Goal: Transaction & Acquisition: Purchase product/service

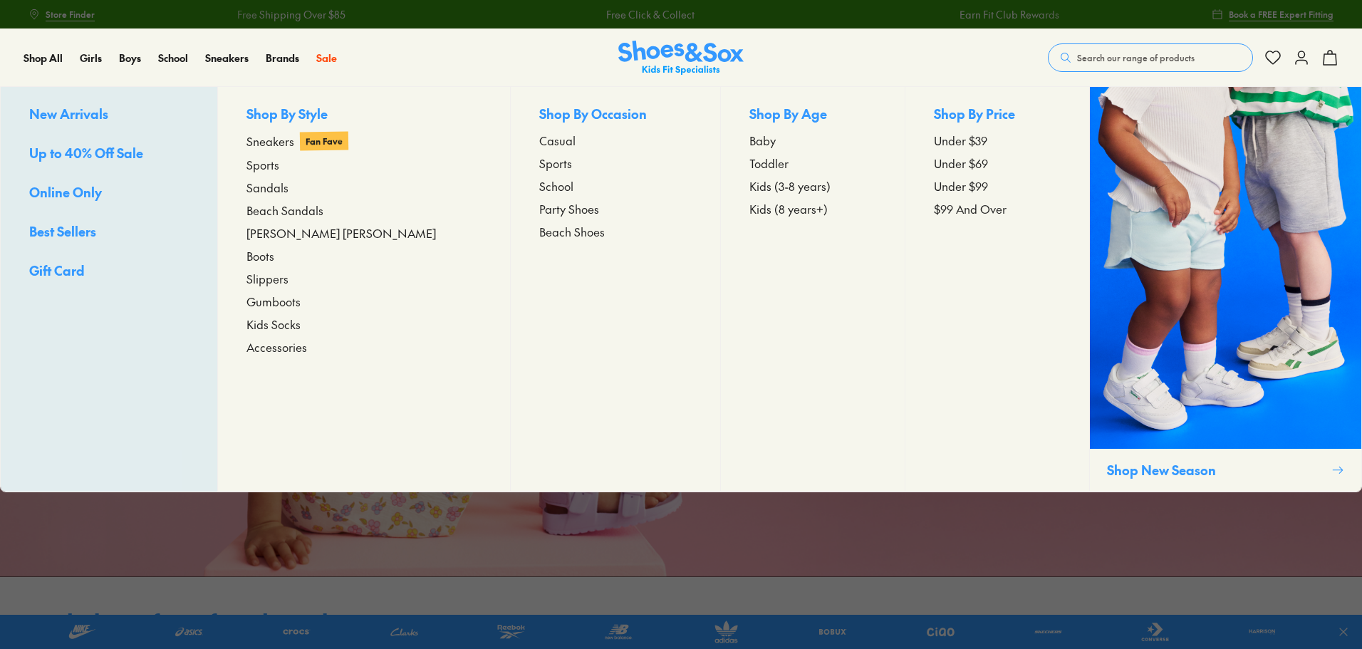
click at [73, 113] on span "New Arrivals" at bounding box center [68, 114] width 79 height 18
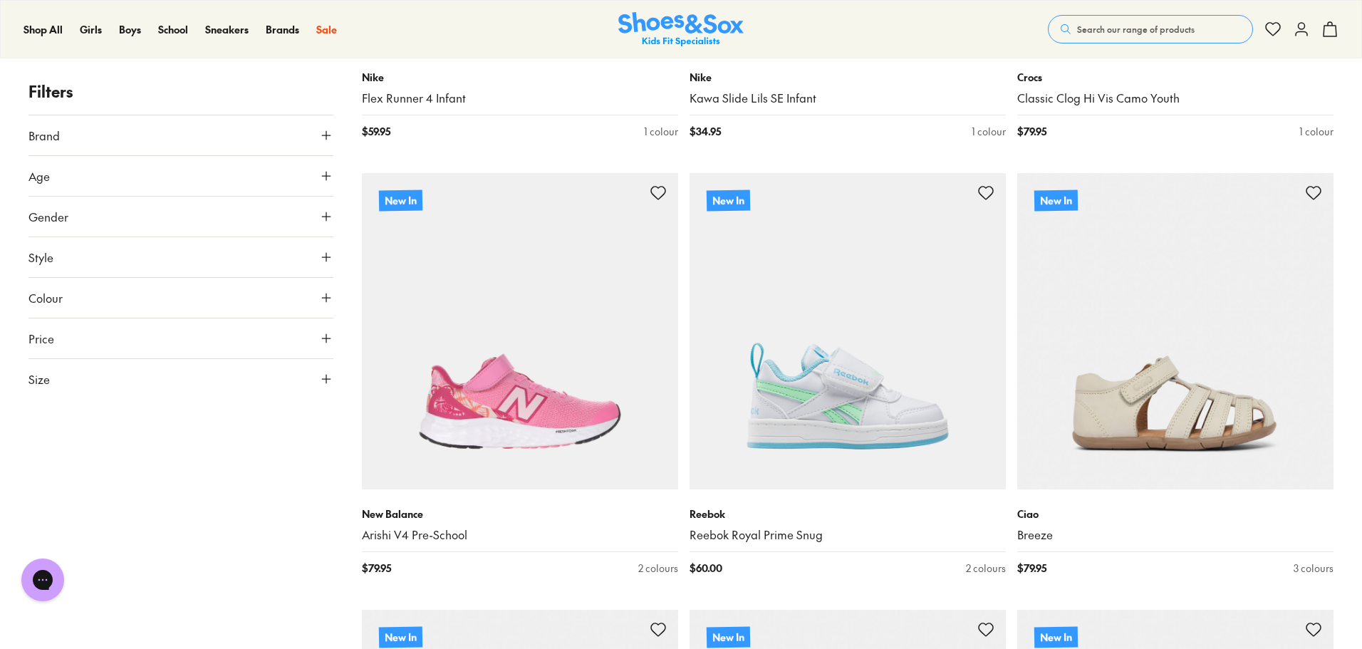
scroll to position [1638, 0]
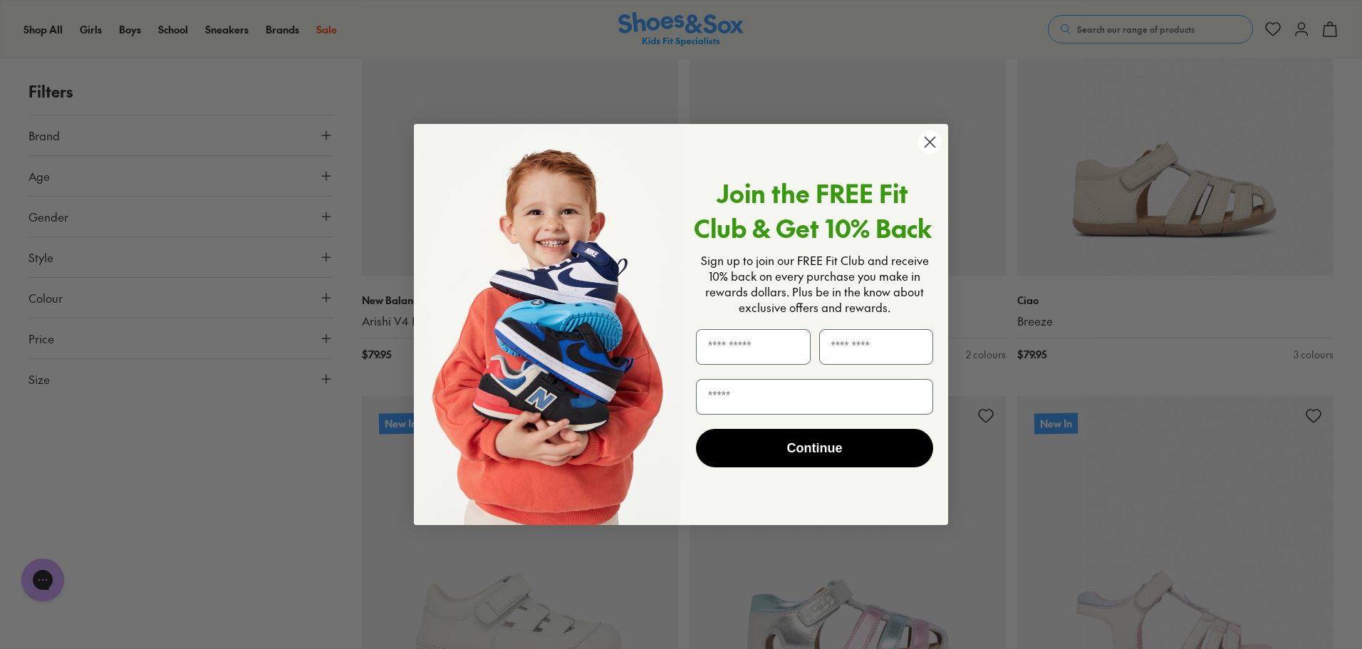
click at [927, 137] on circle "Close dialog" at bounding box center [930, 142] width 24 height 24
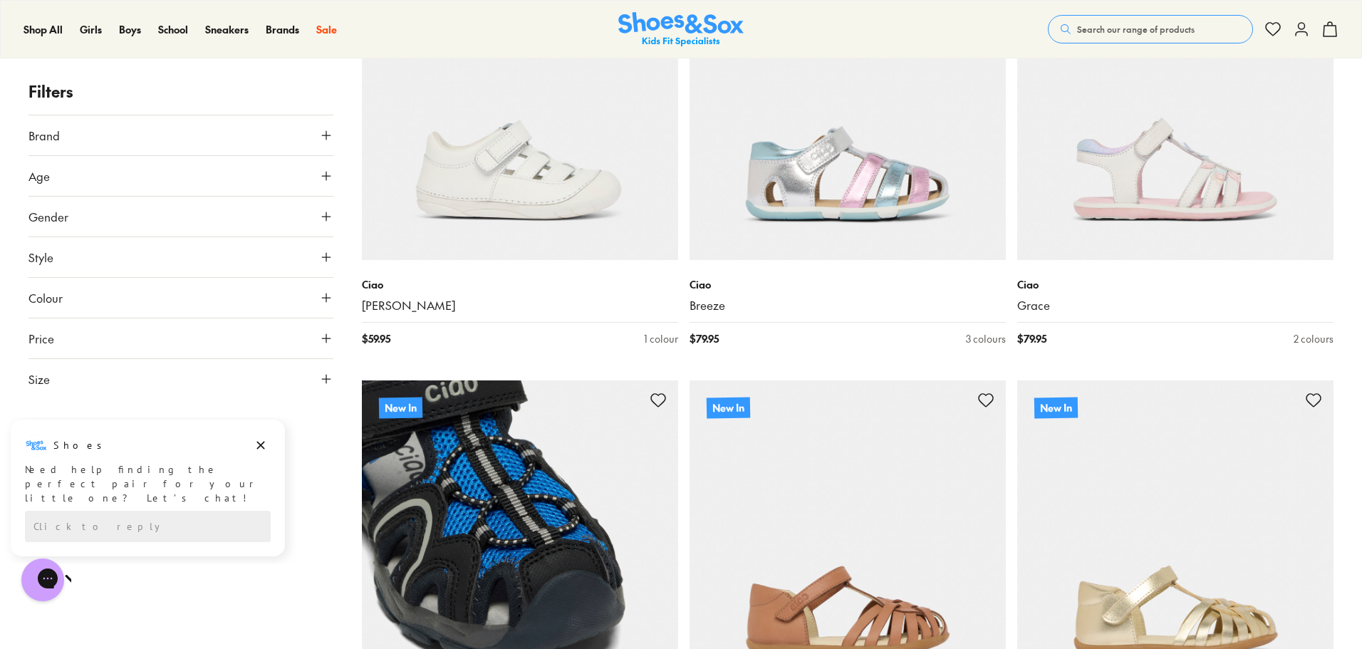
scroll to position [2279, 0]
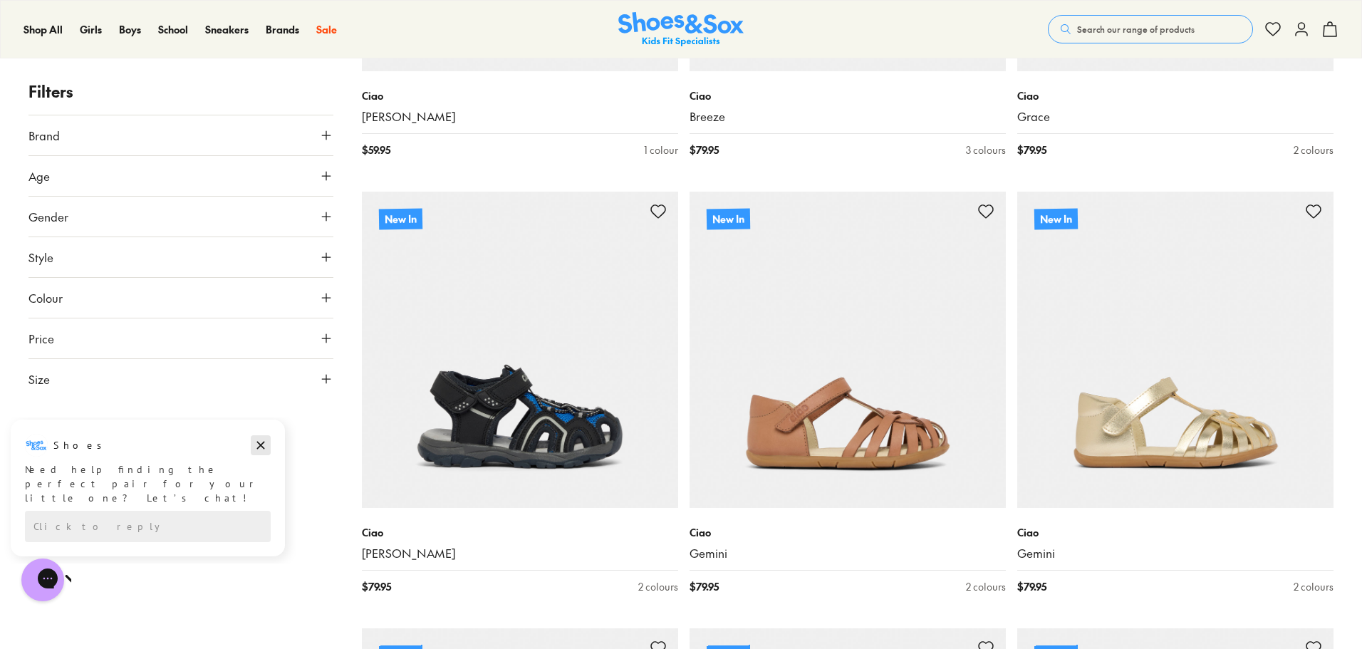
click at [263, 439] on icon "Dismiss campaign" at bounding box center [261, 445] width 14 height 17
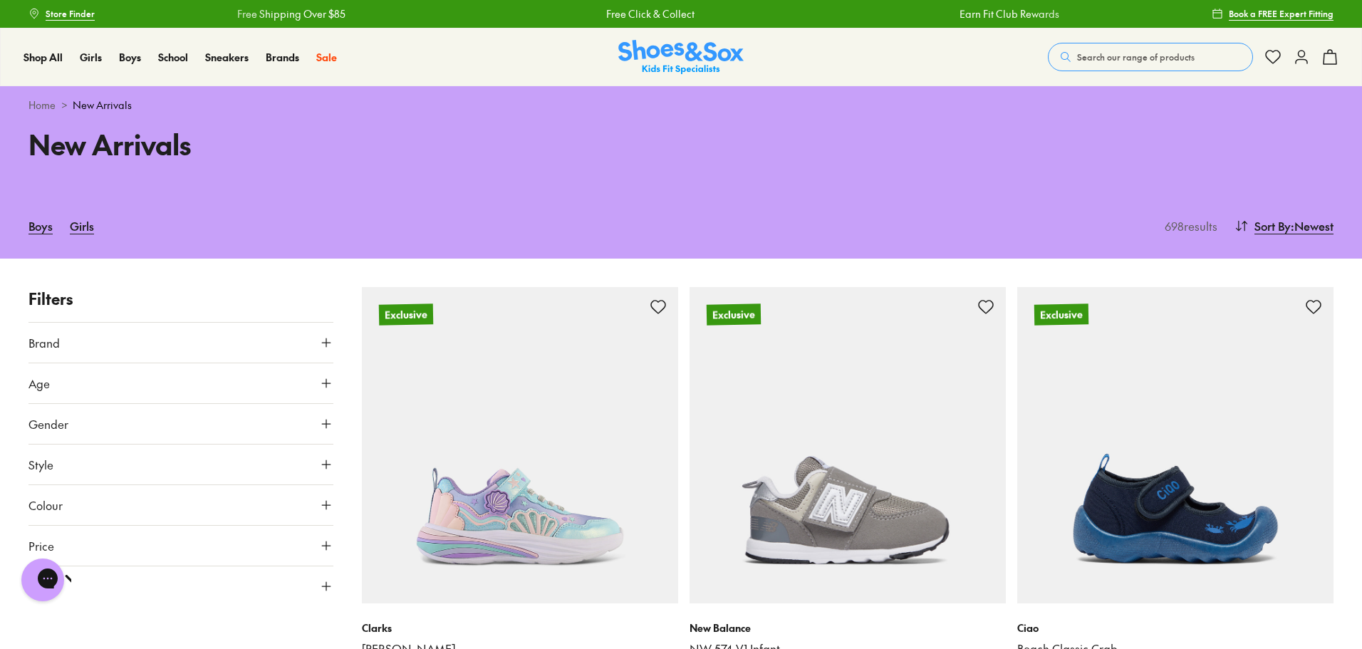
scroll to position [0, 0]
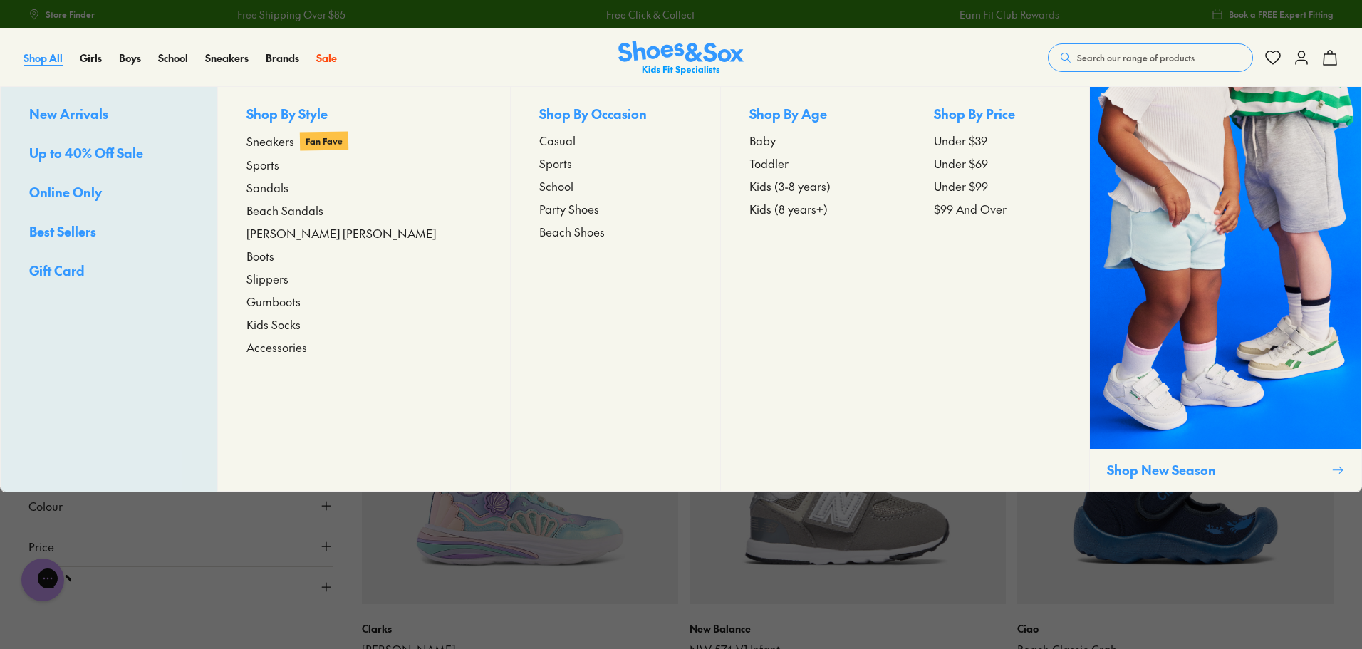
click at [51, 60] on span "Shop All" at bounding box center [43, 58] width 39 height 14
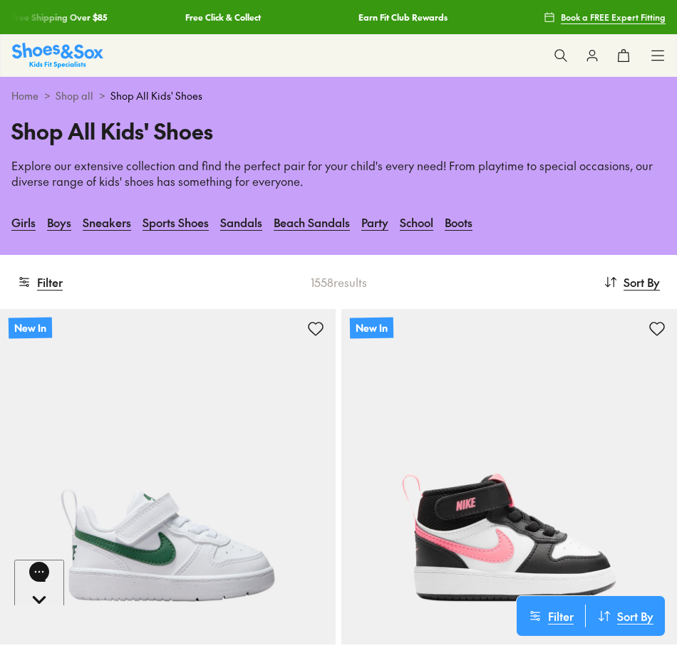
click at [504, 140] on h1 "Shop All Kids' Shoes" at bounding box center [338, 131] width 654 height 32
click at [633, 286] on span "Sort By" at bounding box center [641, 281] width 36 height 17
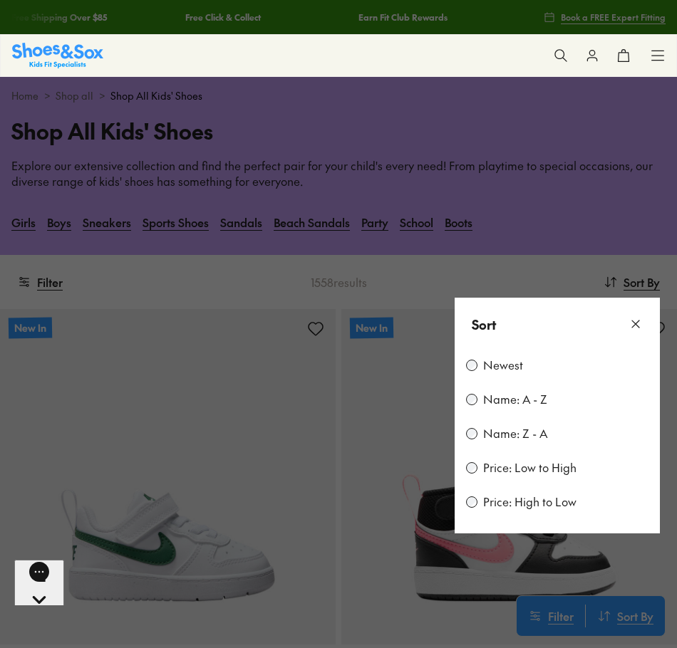
click at [528, 401] on label "Name: A - Z" at bounding box center [515, 400] width 64 height 16
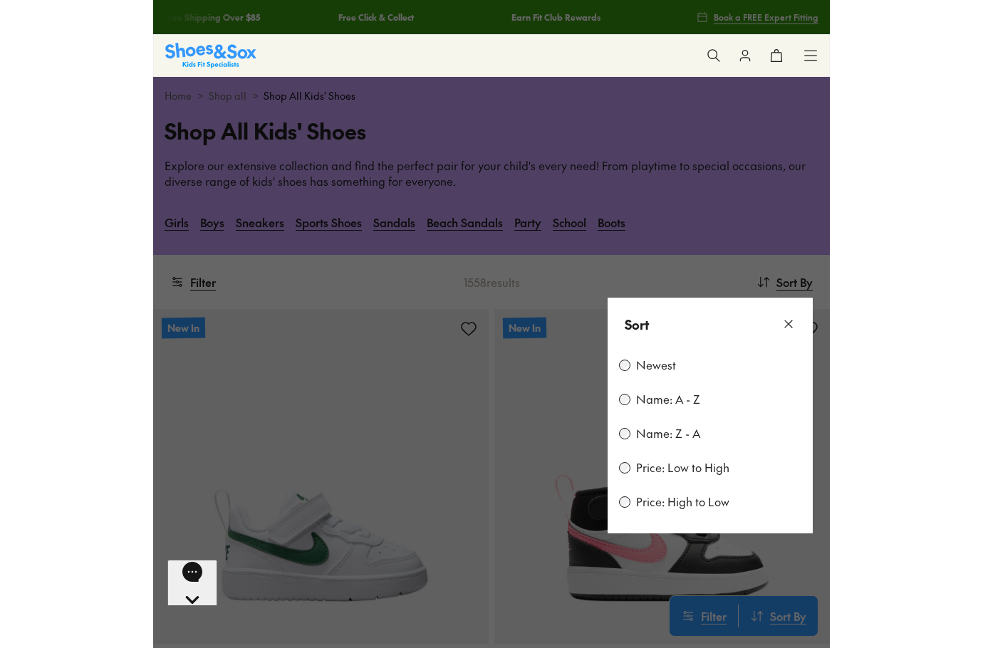
scroll to position [188, 0]
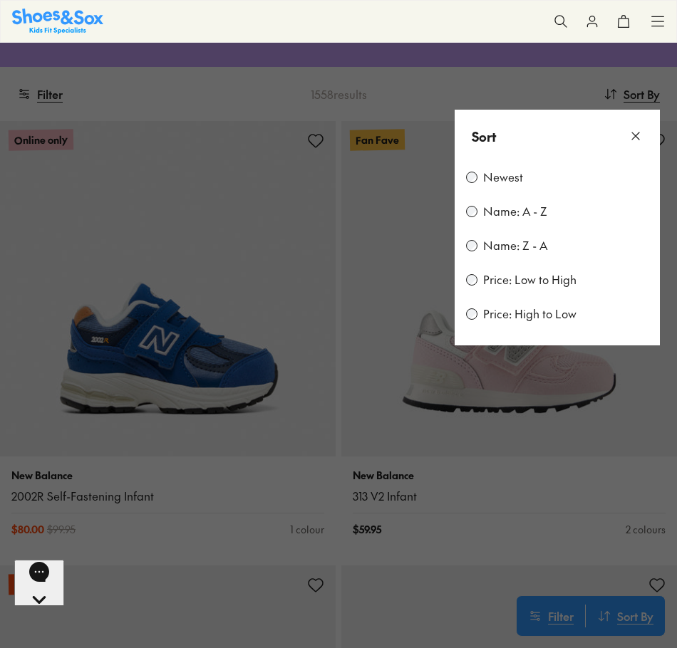
click at [636, 132] on icon at bounding box center [635, 136] width 14 height 14
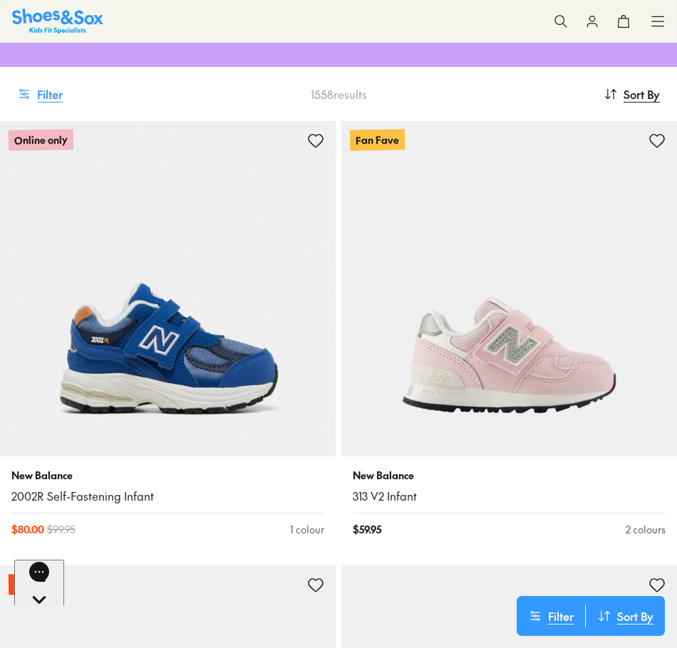
click at [41, 93] on button "Filter" at bounding box center [40, 93] width 46 height 31
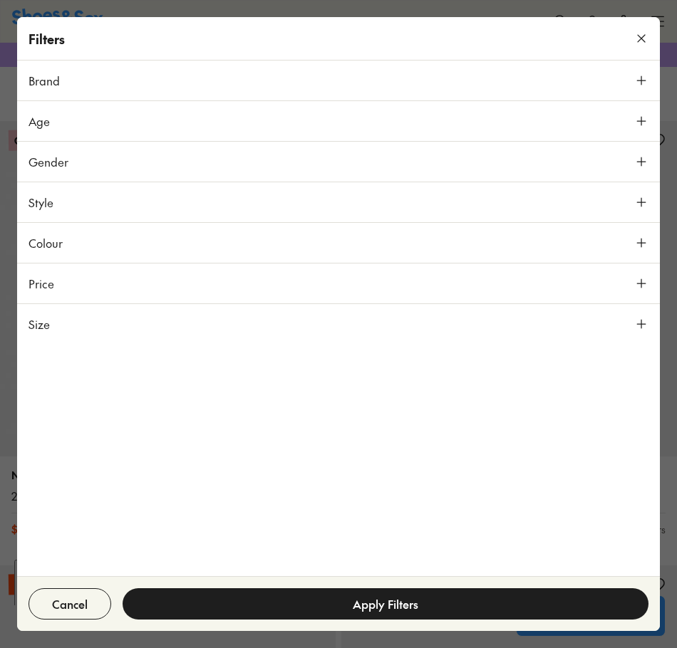
click at [61, 79] on button "Brand" at bounding box center [338, 81] width 642 height 40
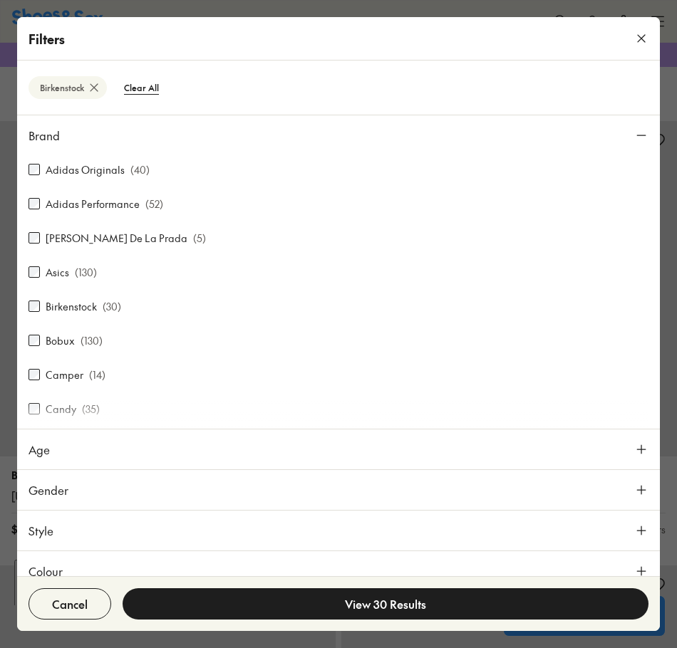
click at [161, 137] on button "Brand" at bounding box center [338, 135] width 642 height 40
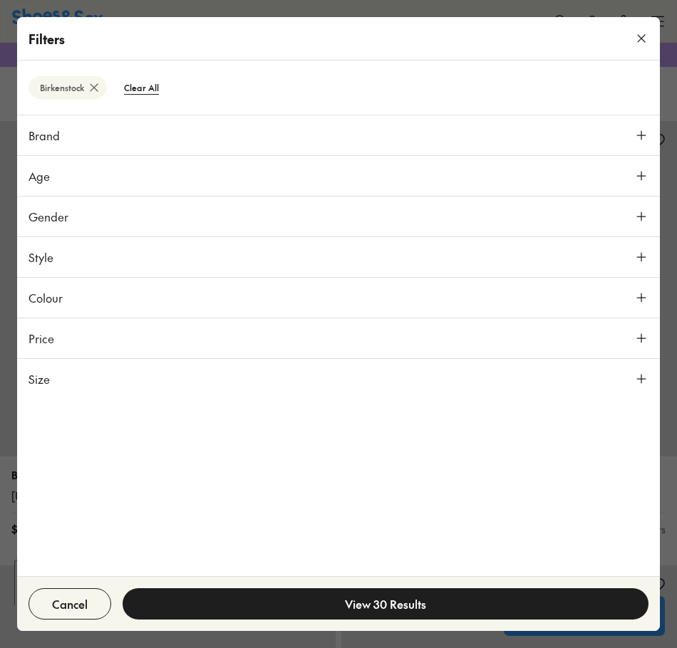
click at [93, 174] on button "Age" at bounding box center [338, 176] width 642 height 40
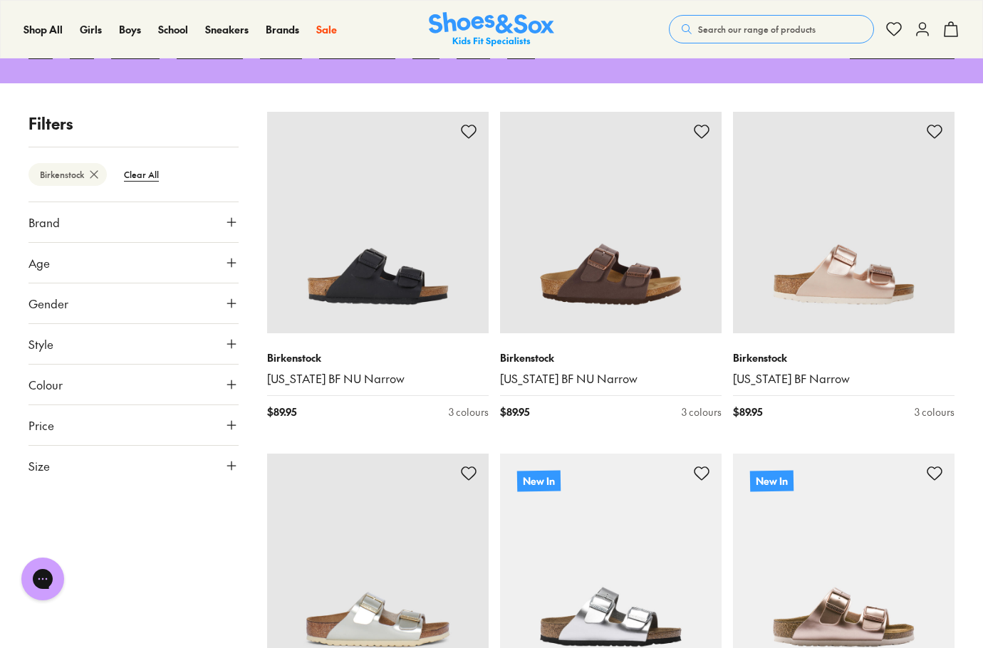
click at [102, 271] on button "Age" at bounding box center [133, 263] width 210 height 40
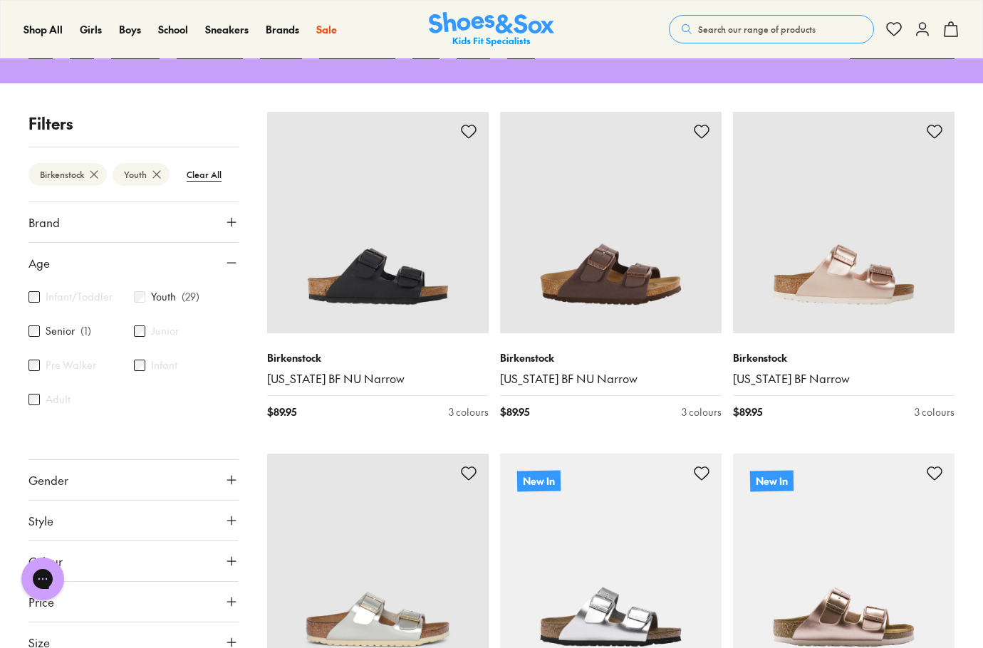
scroll to position [12, 0]
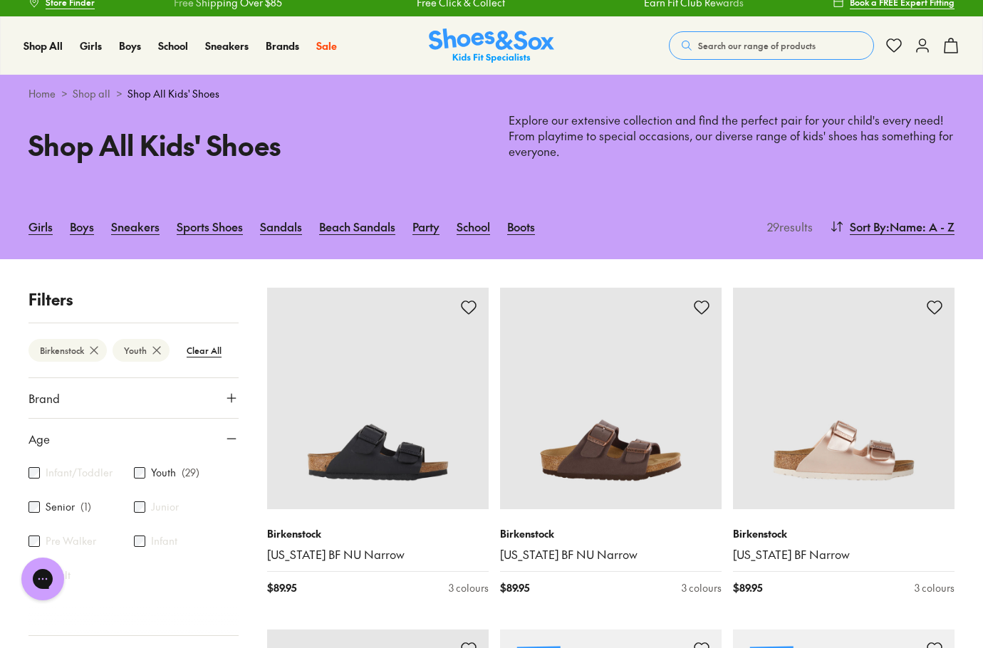
click at [145, 447] on button "Age" at bounding box center [133, 439] width 210 height 40
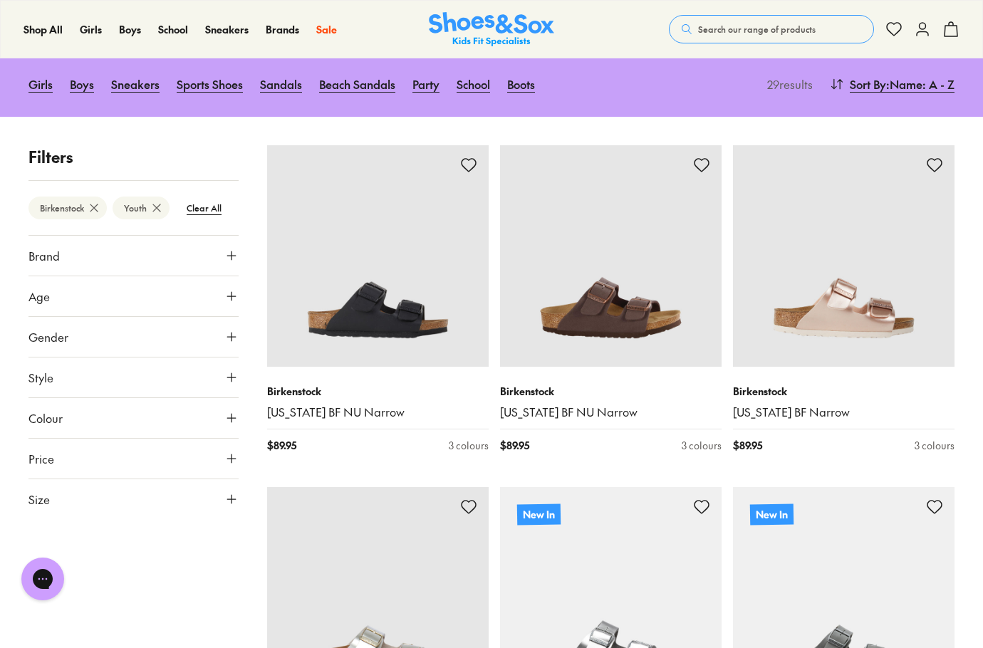
click at [98, 343] on button "Gender" at bounding box center [133, 337] width 210 height 40
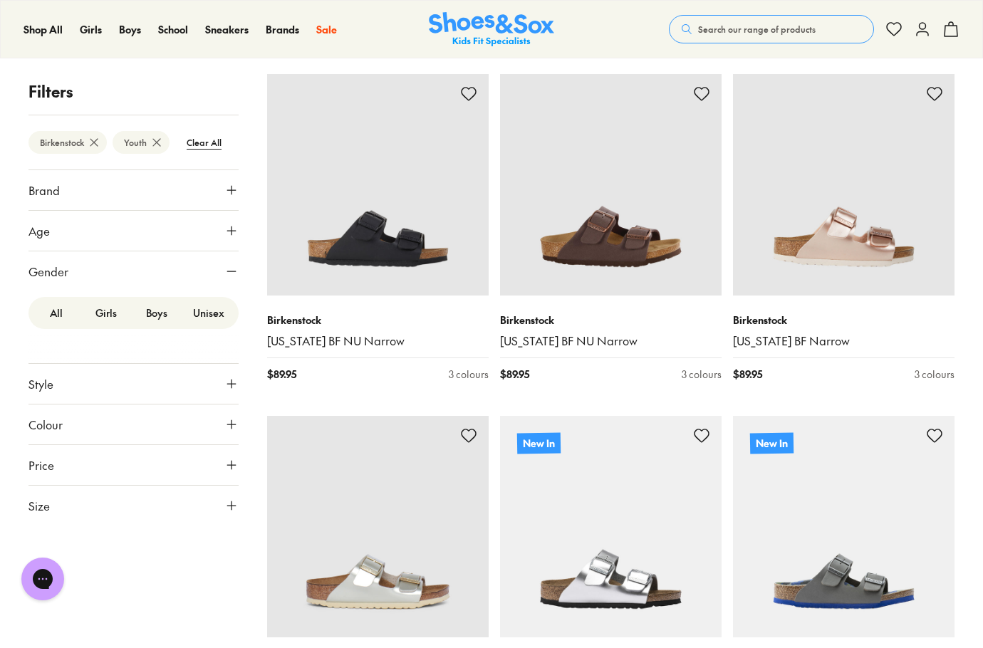
click at [162, 312] on label "Boys" at bounding box center [157, 313] width 50 height 26
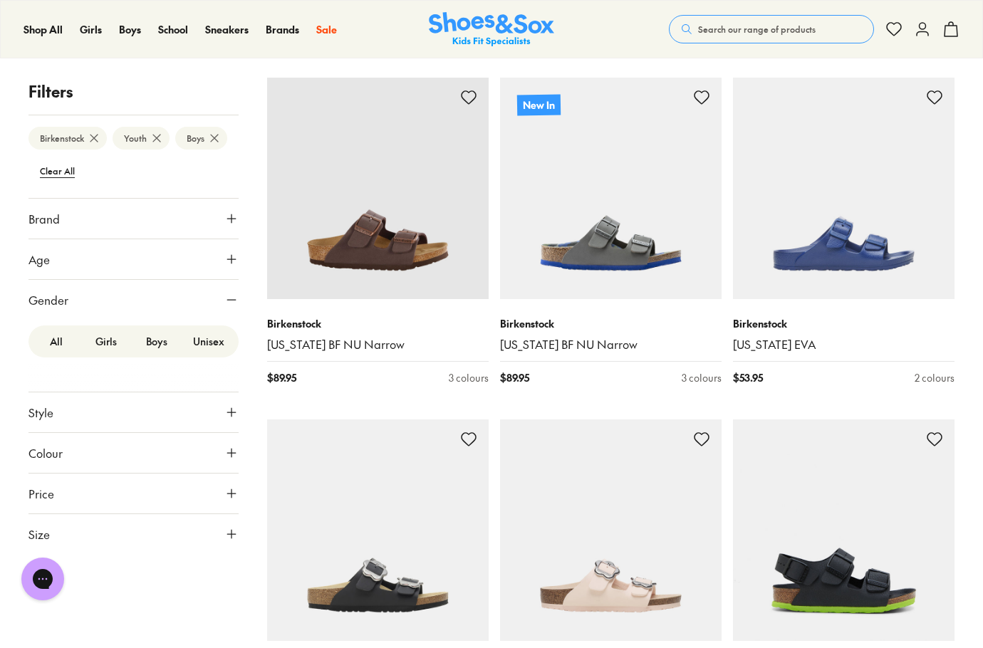
scroll to position [226, 0]
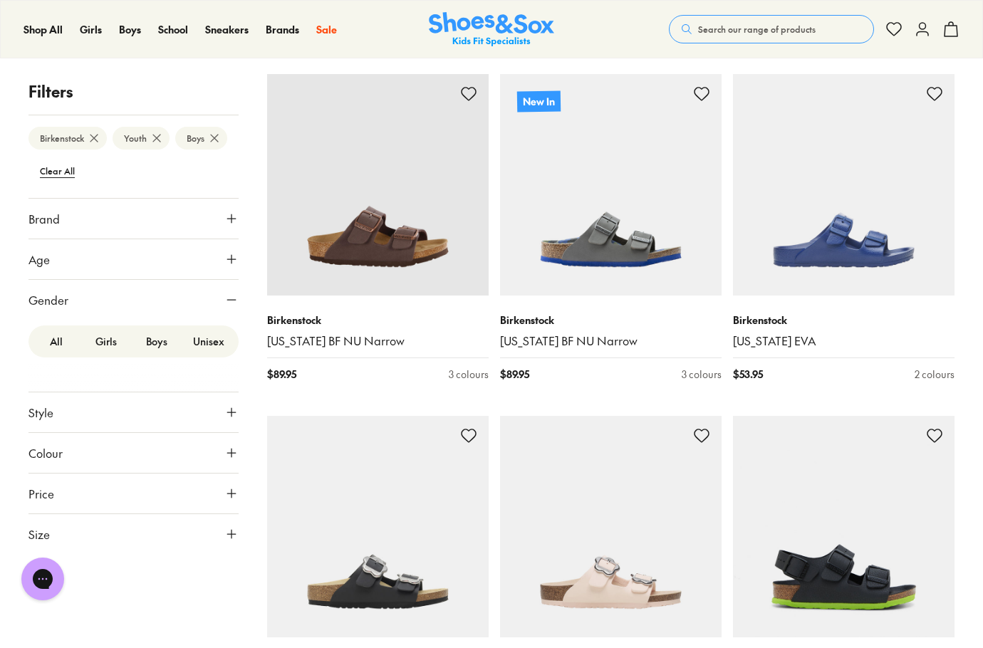
click at [113, 419] on button "Style" at bounding box center [133, 412] width 210 height 40
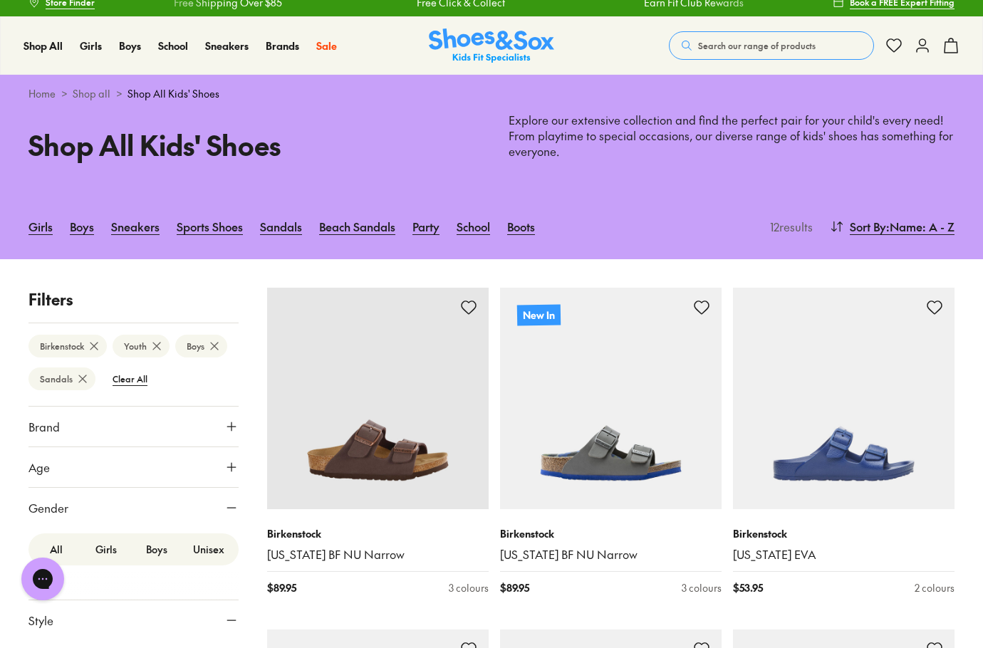
click at [150, 503] on button "Gender" at bounding box center [133, 508] width 210 height 40
click at [161, 545] on button "Style" at bounding box center [133, 548] width 210 height 40
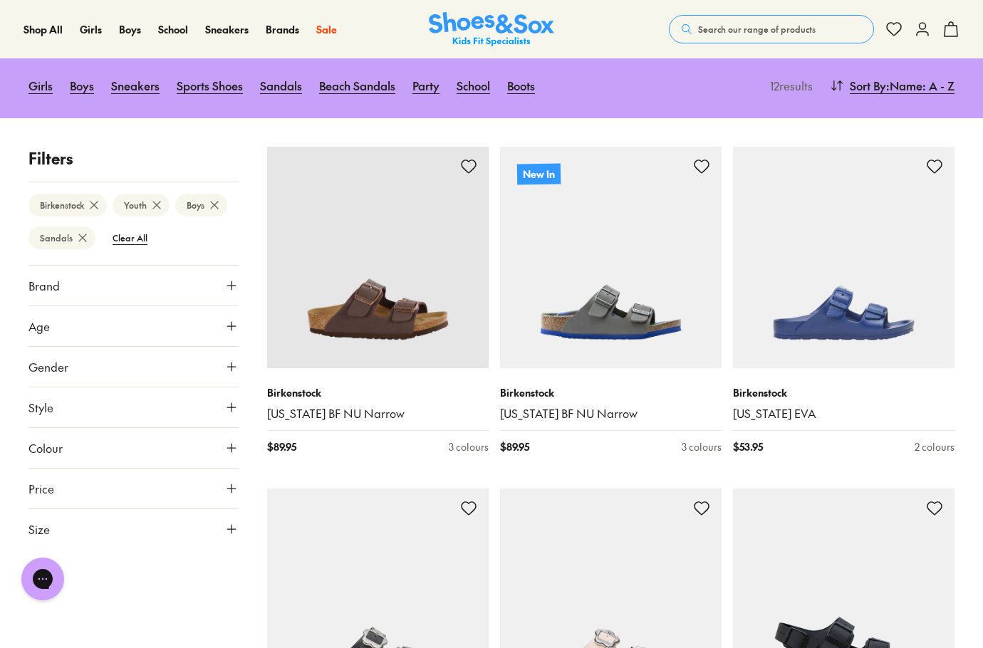
scroll to position [155, 0]
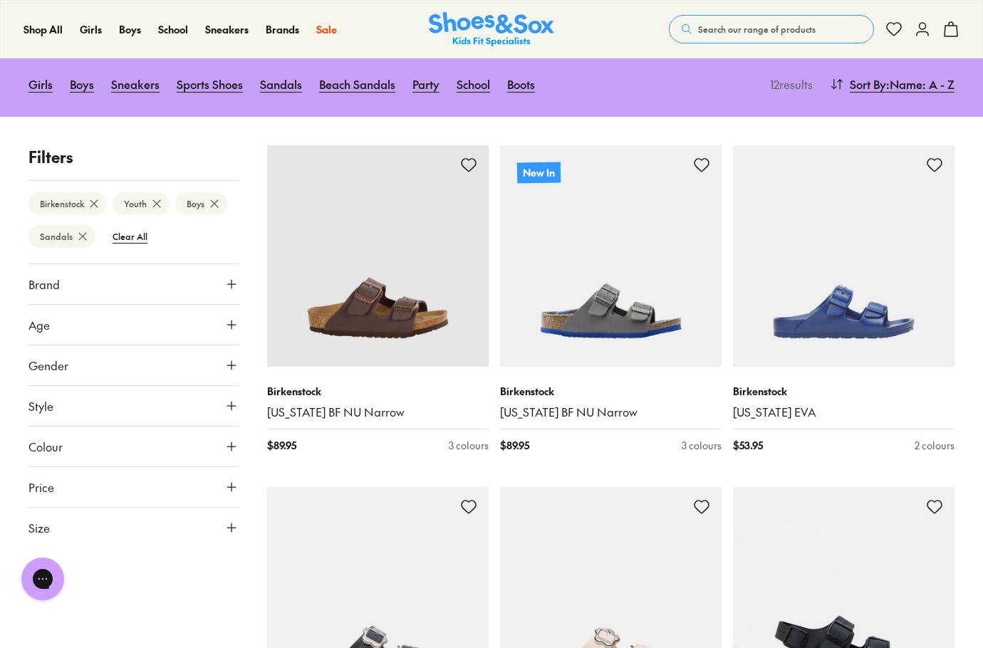
click at [219, 203] on icon at bounding box center [214, 204] width 14 height 14
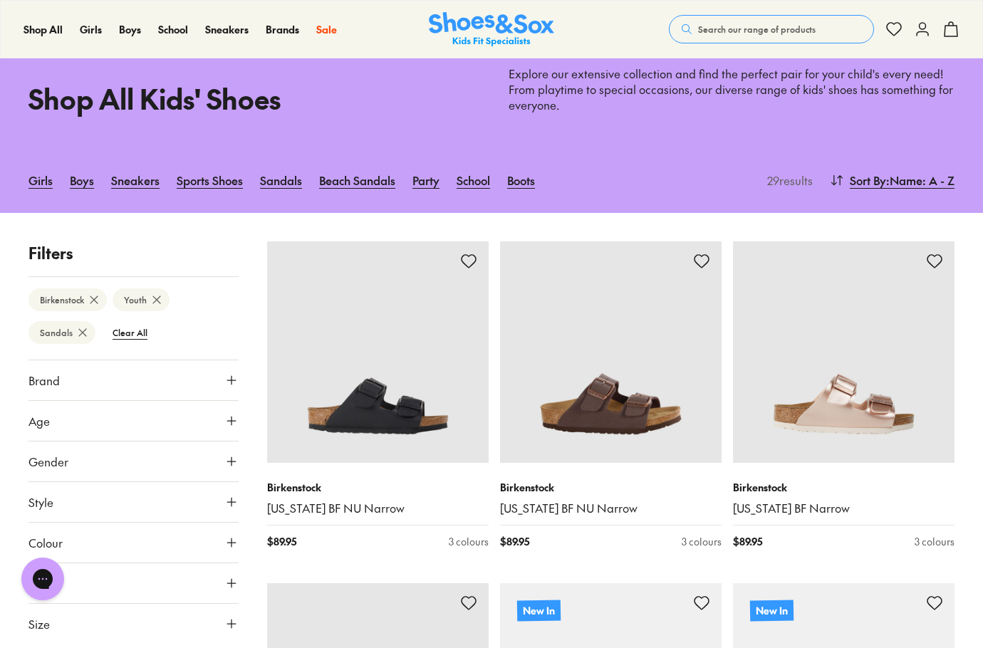
scroll to position [83, 0]
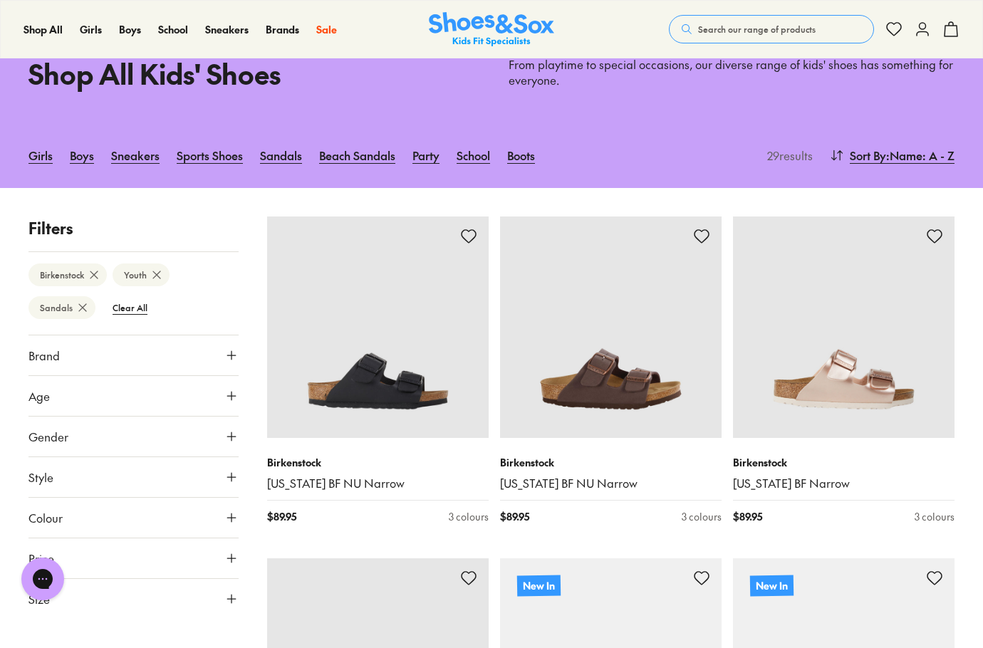
click at [921, 147] on span ": Name: A - Z" at bounding box center [920, 155] width 68 height 17
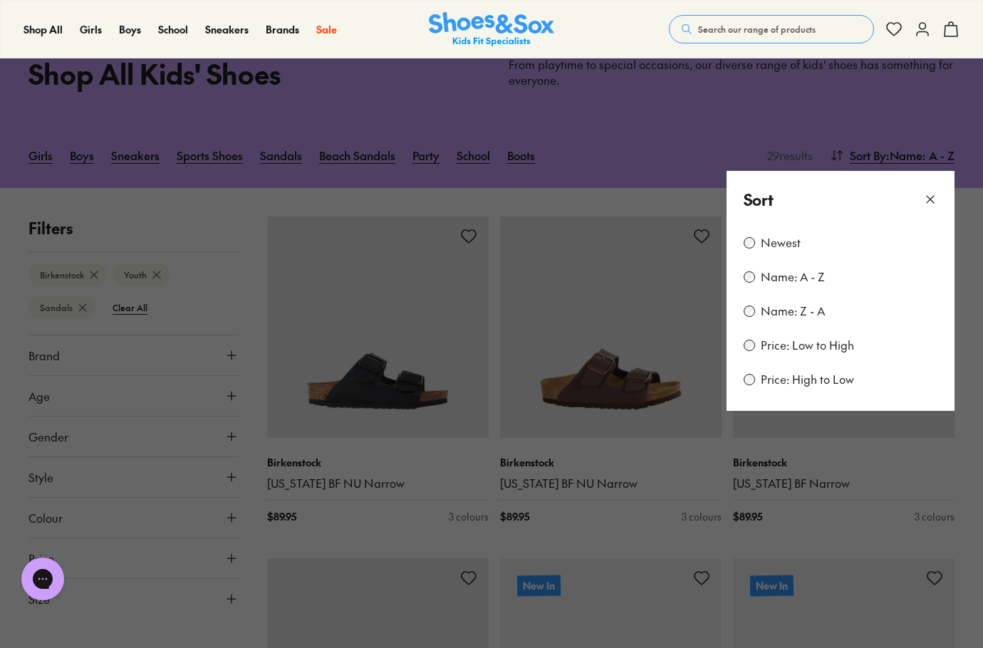
click at [788, 246] on label "Newest" at bounding box center [781, 243] width 40 height 16
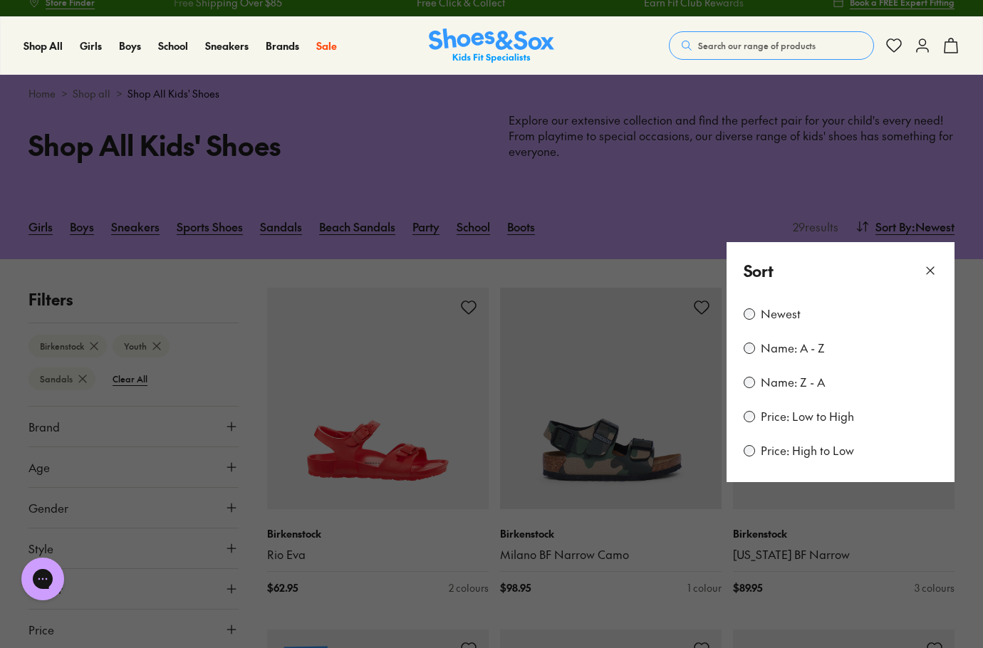
click at [929, 268] on icon at bounding box center [930, 270] width 14 height 14
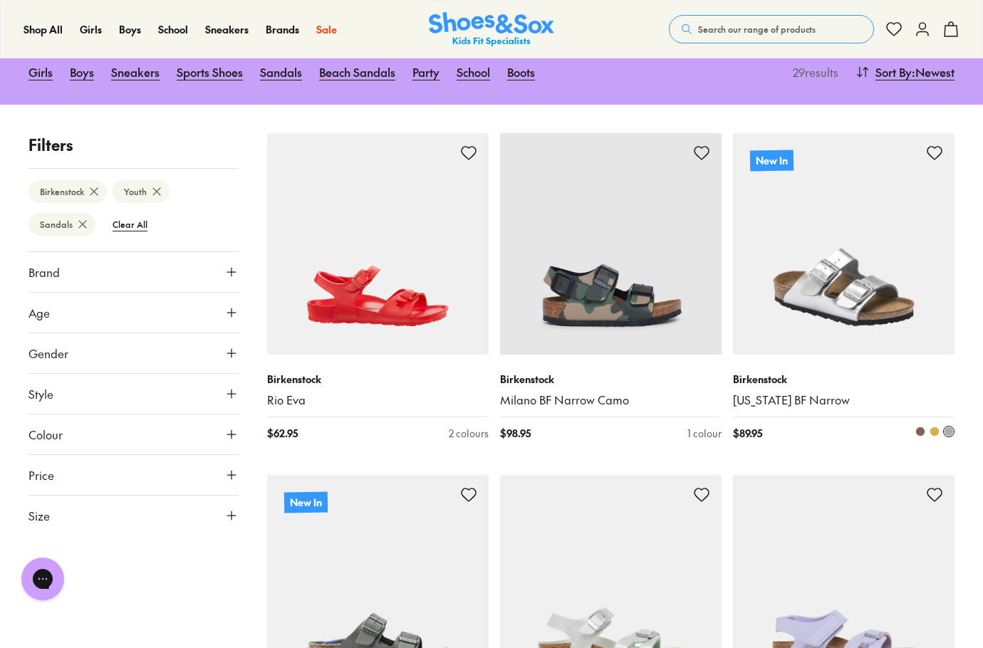
scroll to position [155, 0]
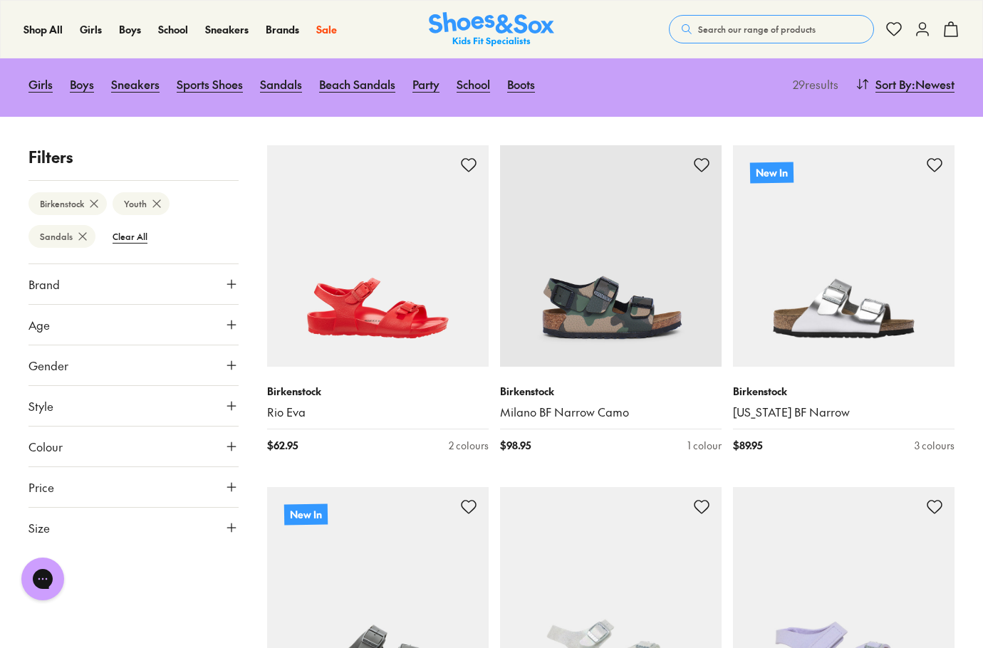
drag, startPoint x: 73, startPoint y: 367, endPoint x: 73, endPoint y: 382, distance: 15.0
click at [73, 378] on button "Gender" at bounding box center [133, 365] width 210 height 40
click at [167, 407] on label "Boys" at bounding box center [157, 407] width 50 height 26
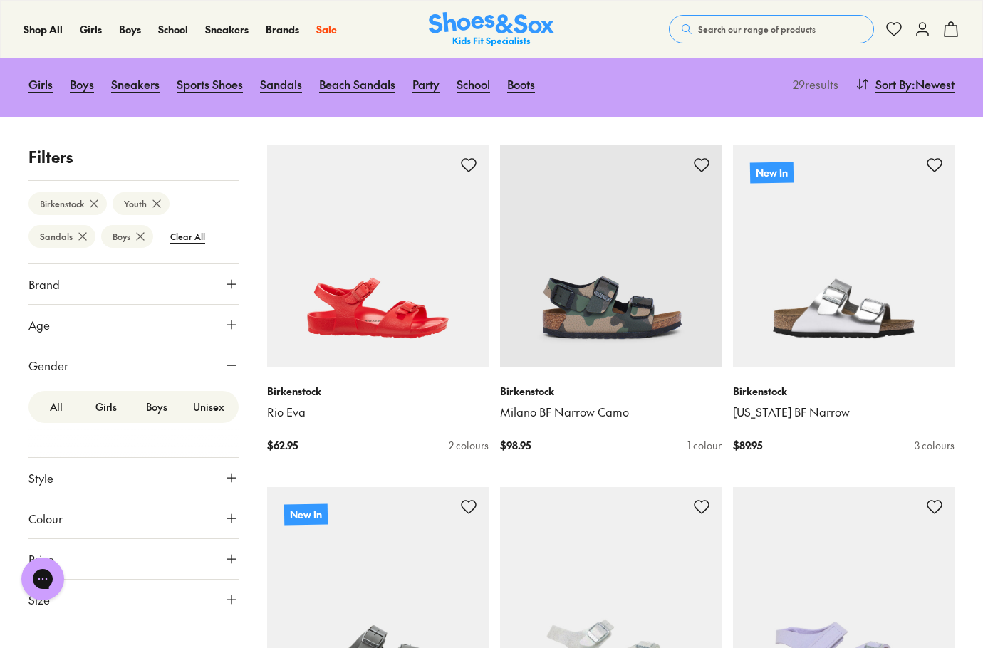
scroll to position [12, 0]
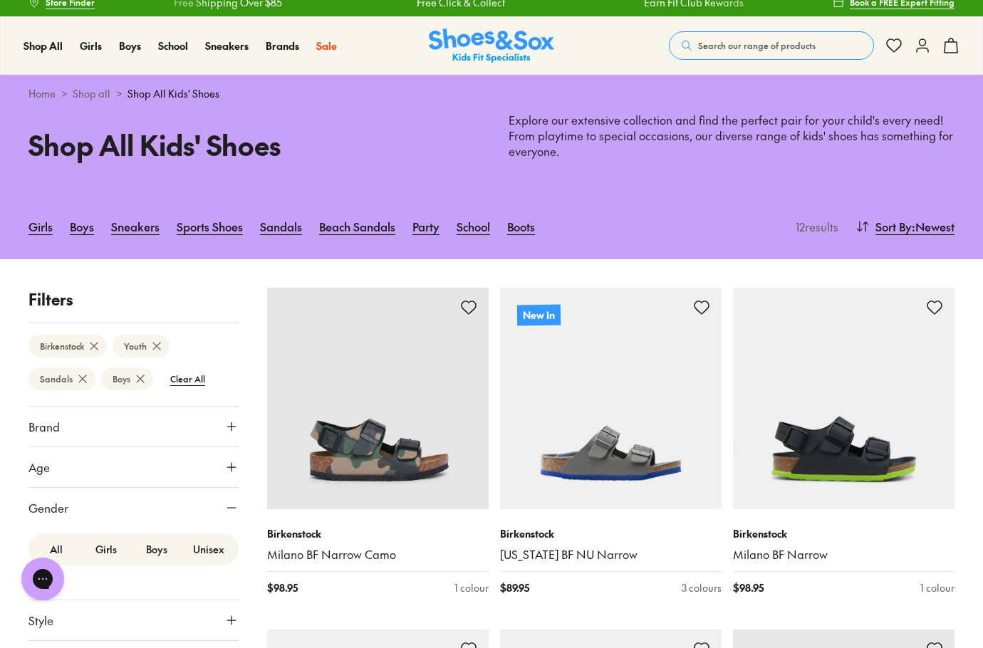
click at [94, 492] on button "Gender" at bounding box center [133, 508] width 210 height 40
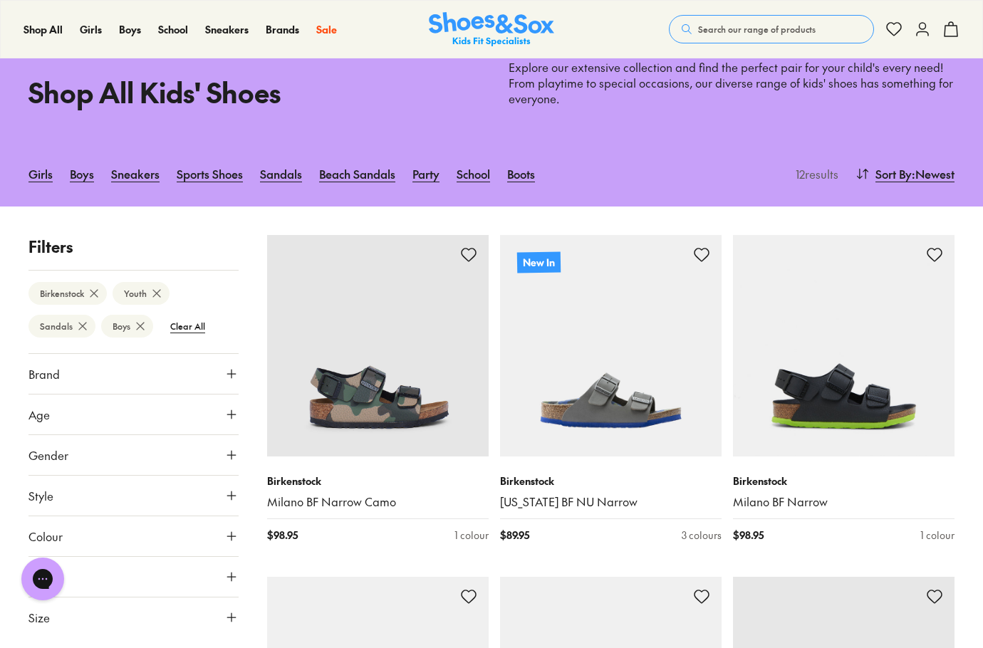
scroll to position [155, 0]
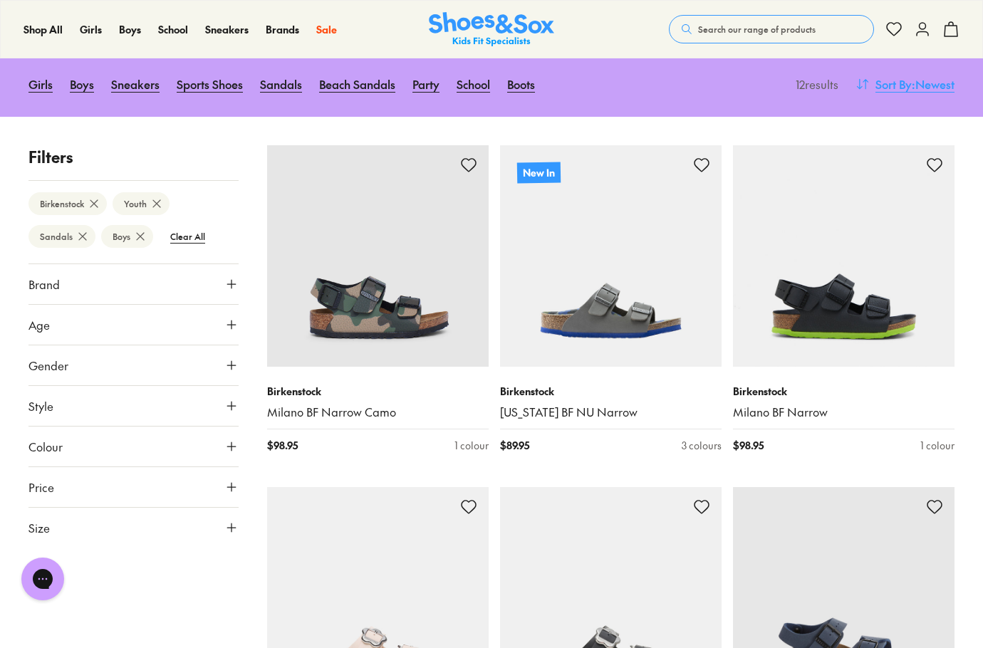
click at [921, 81] on span ": Newest" at bounding box center [933, 83] width 43 height 17
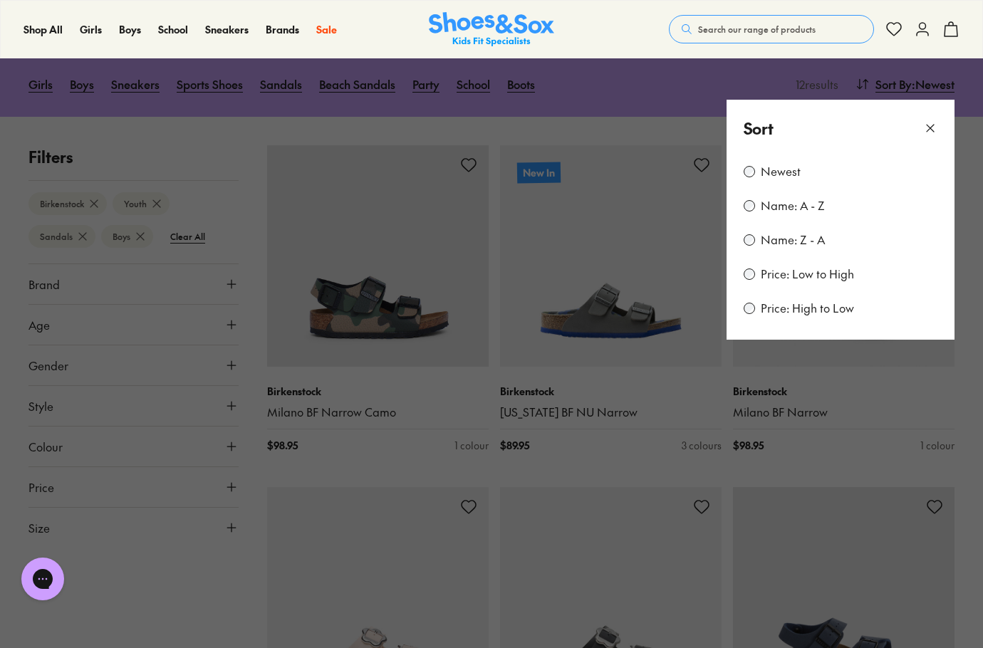
click at [778, 203] on label "Name: A - Z" at bounding box center [793, 206] width 64 height 16
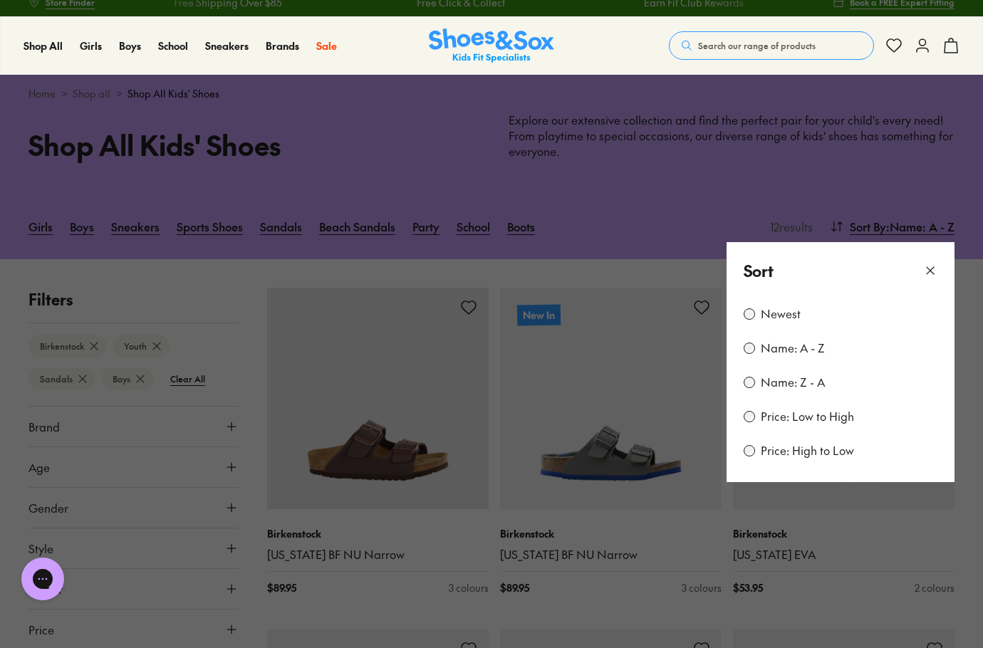
click at [937, 268] on div "Sort" at bounding box center [840, 271] width 228 height 58
click at [932, 266] on icon at bounding box center [930, 270] width 14 height 14
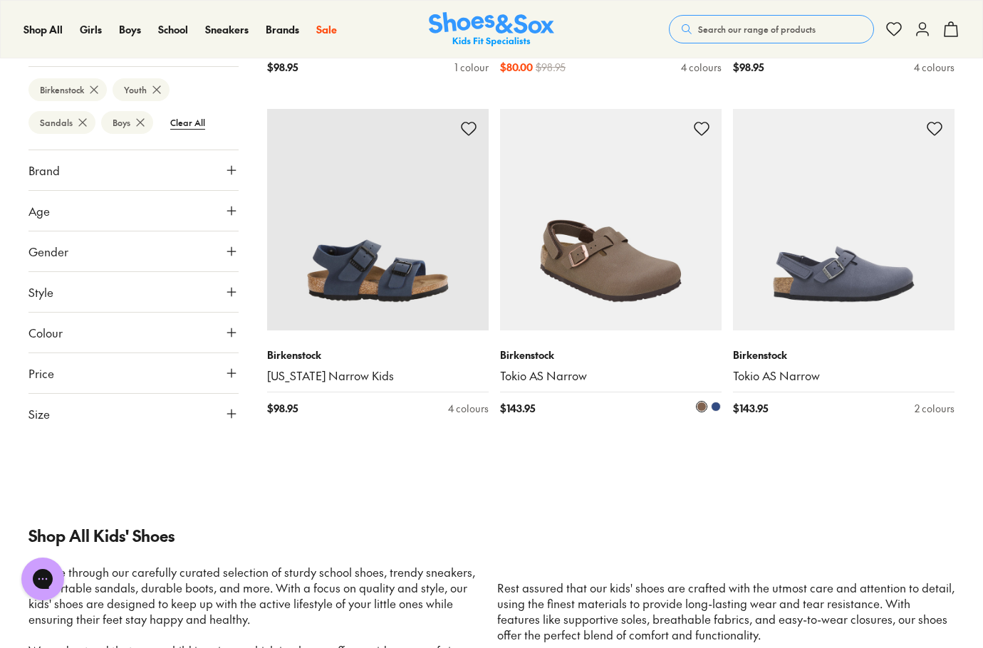
scroll to position [1223, 0]
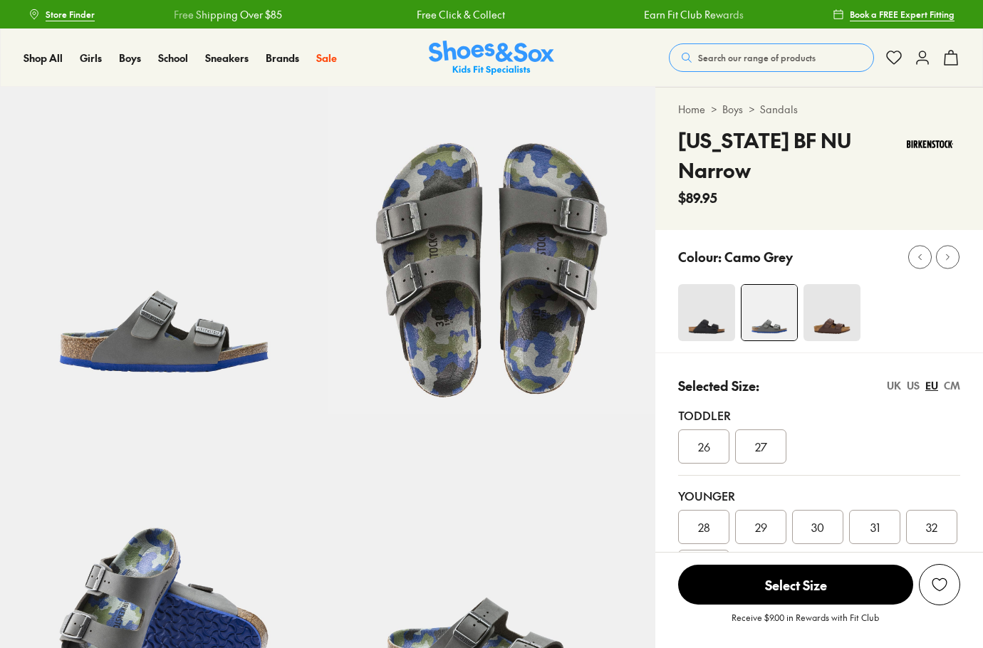
select select "*"
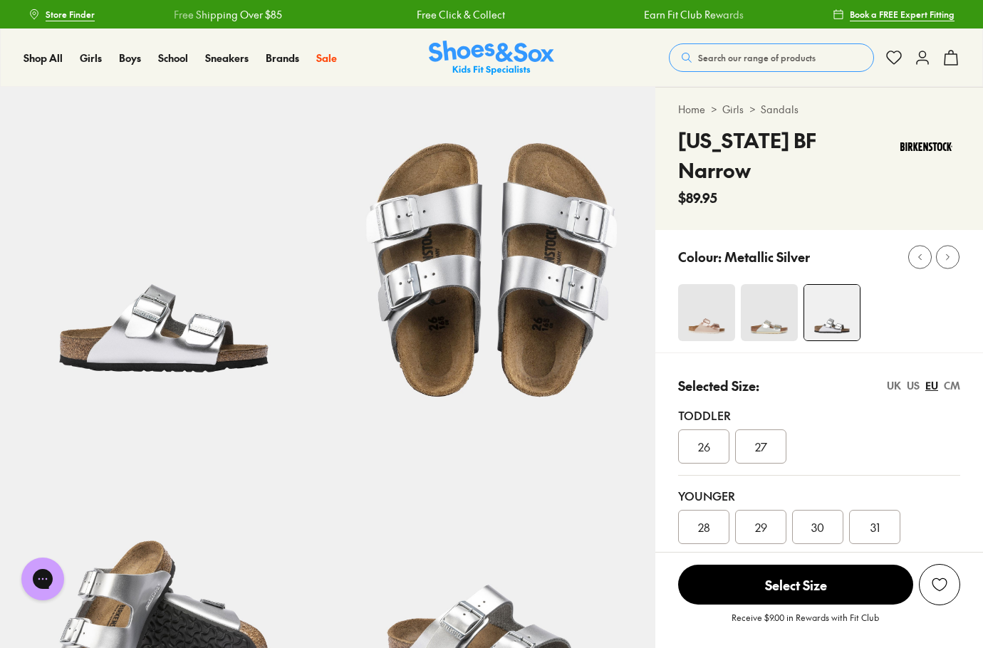
select select "*"
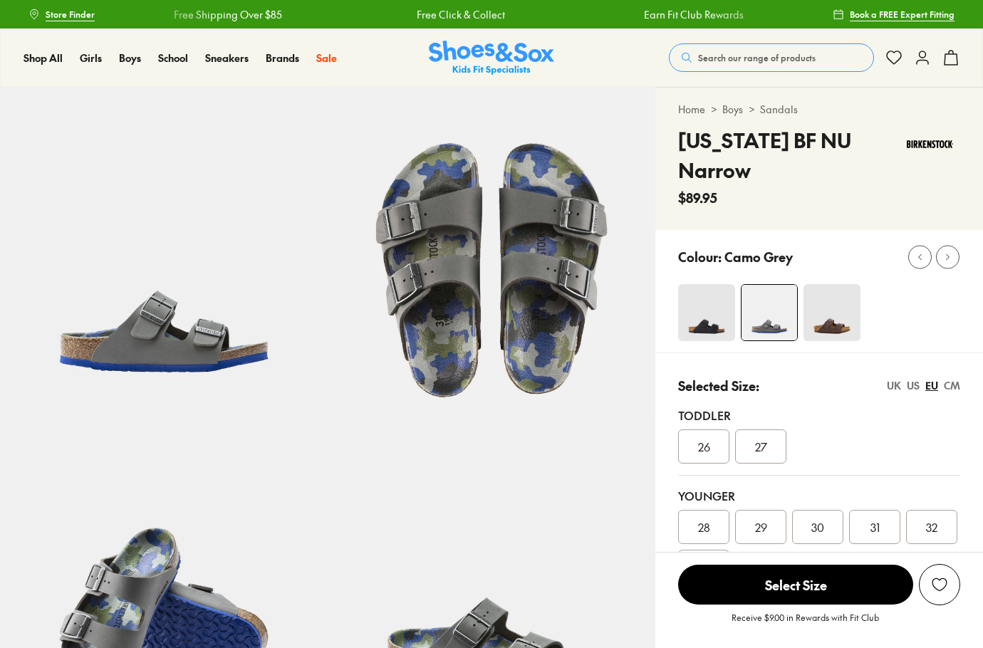
select select "*"
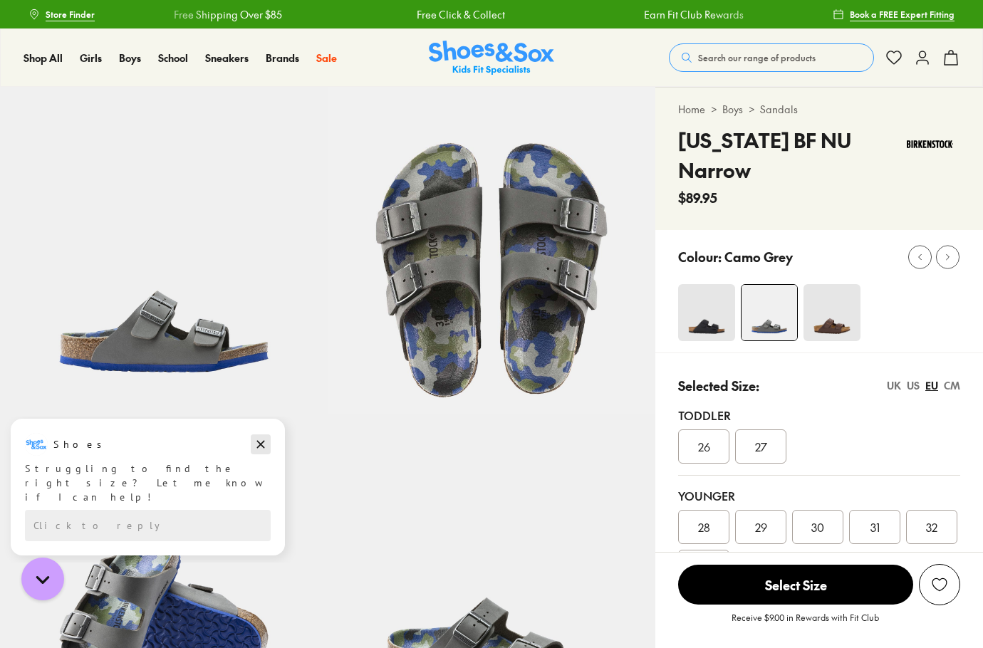
click at [261, 441] on icon "Dismiss campaign" at bounding box center [261, 444] width 14 height 17
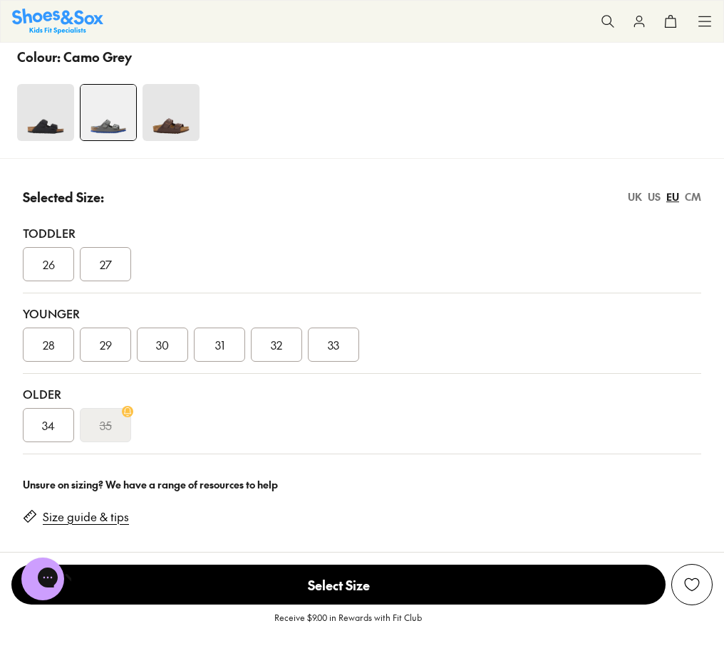
scroll to position [926, 0]
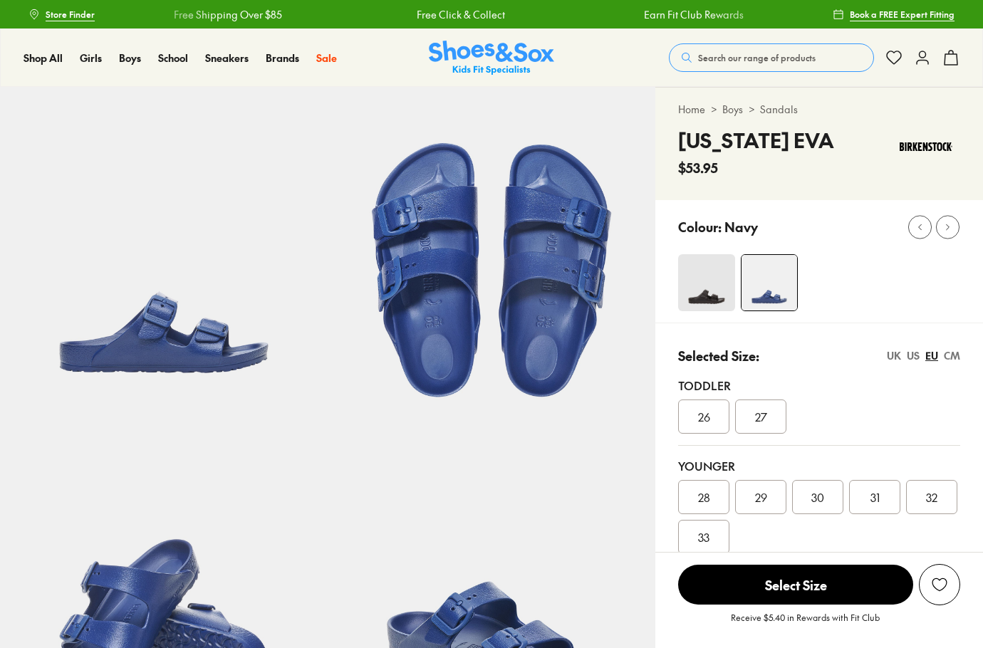
select select "*"
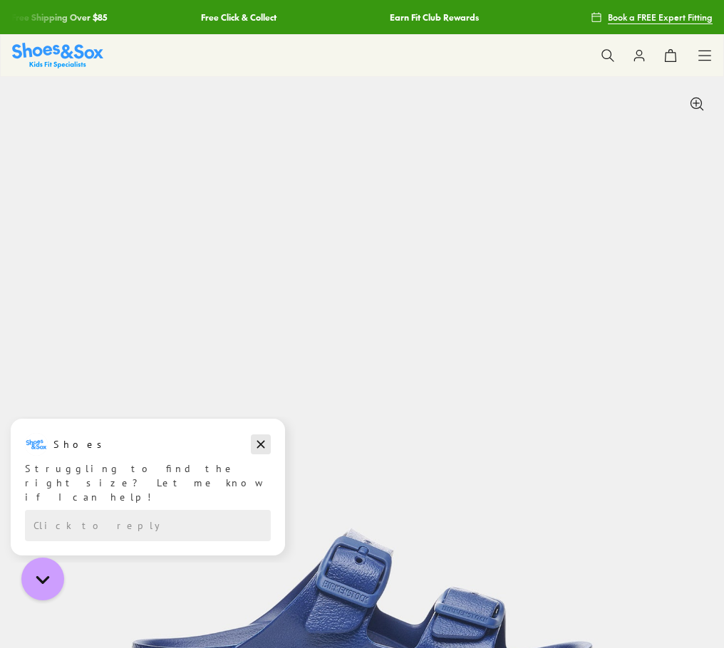
click at [261, 445] on icon "Dismiss campaign" at bounding box center [261, 445] width 8 height 8
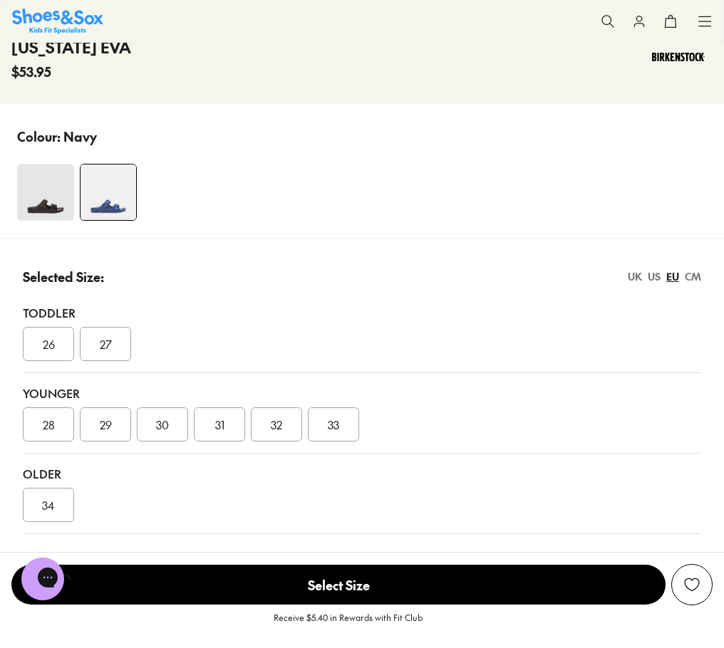
scroll to position [855, 0]
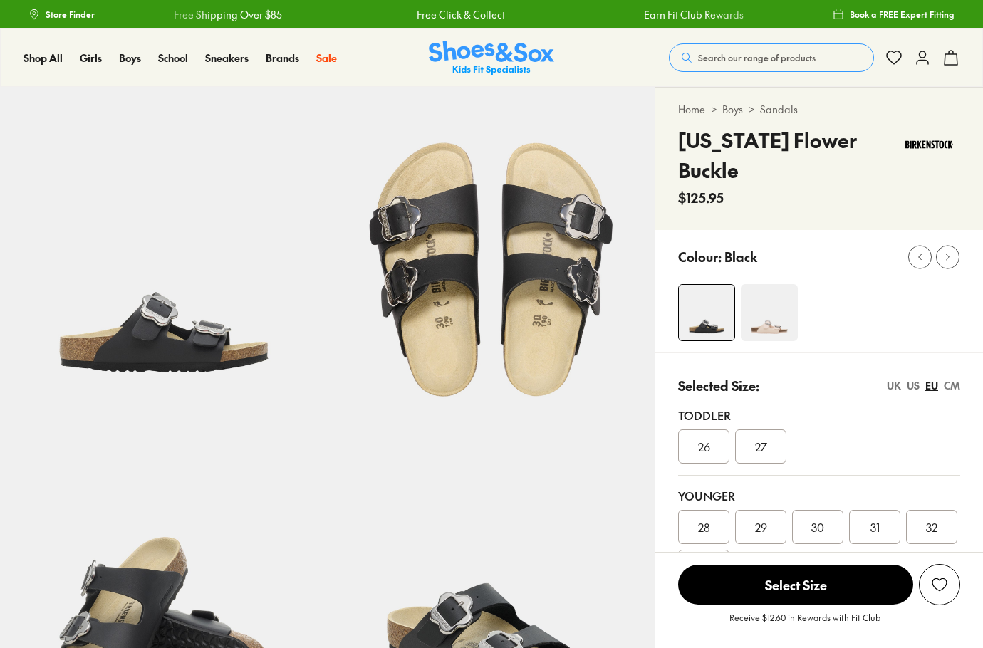
select select "*"
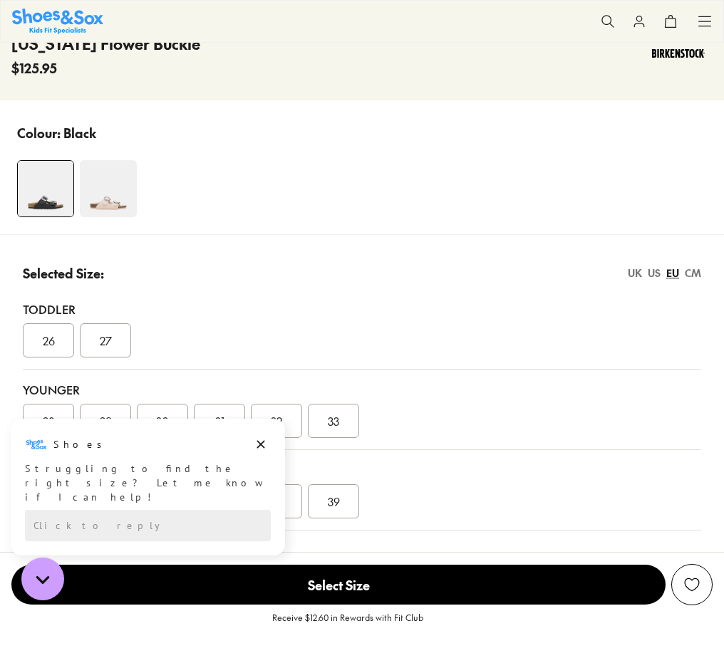
scroll to position [855, 0]
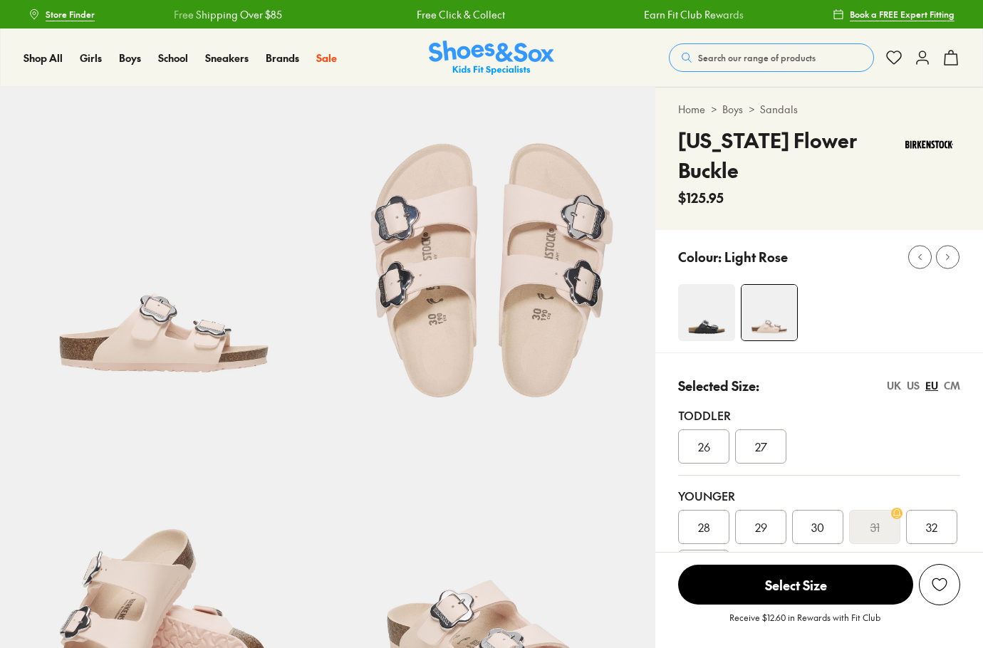
select select "*"
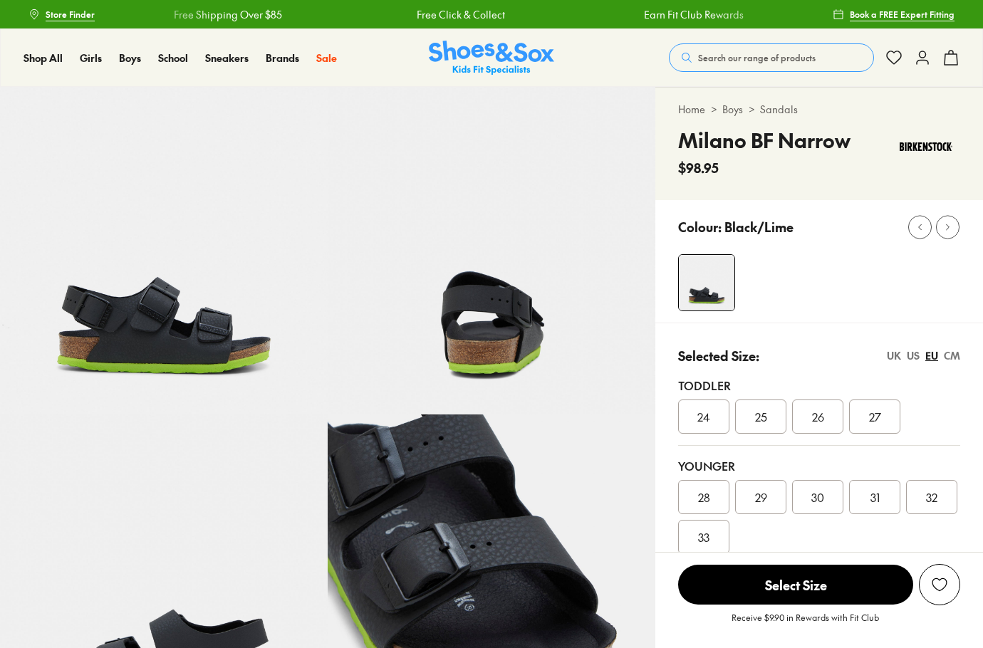
select select "*"
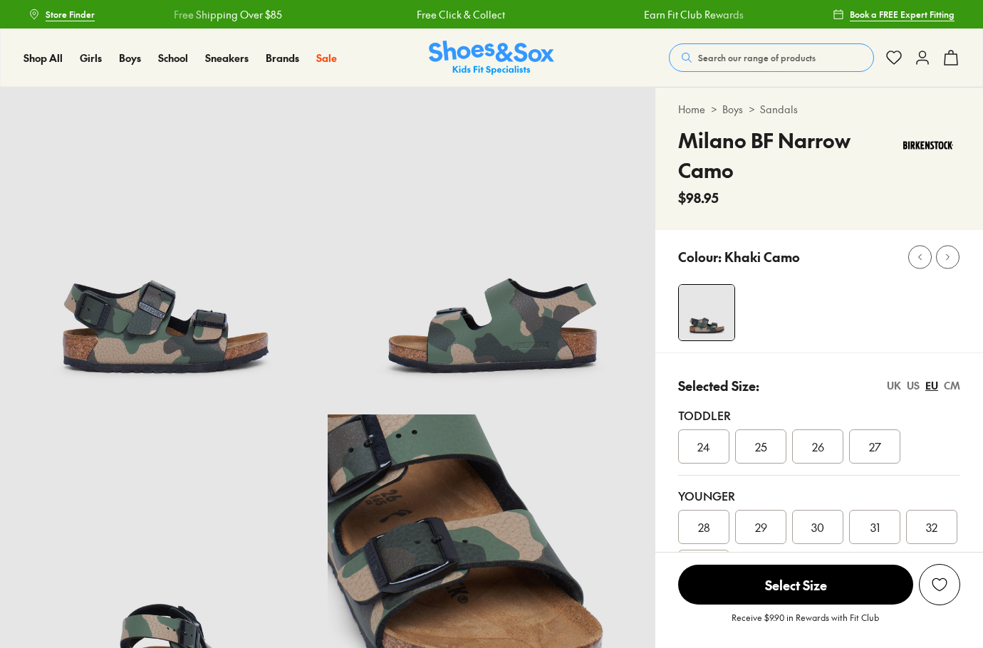
select select "*"
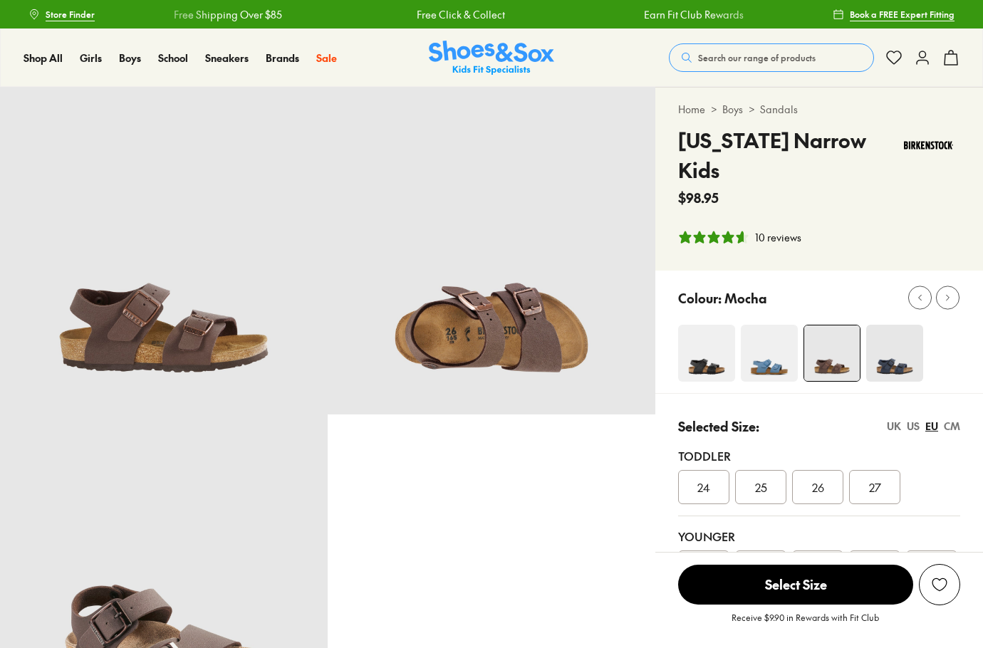
select select "*"
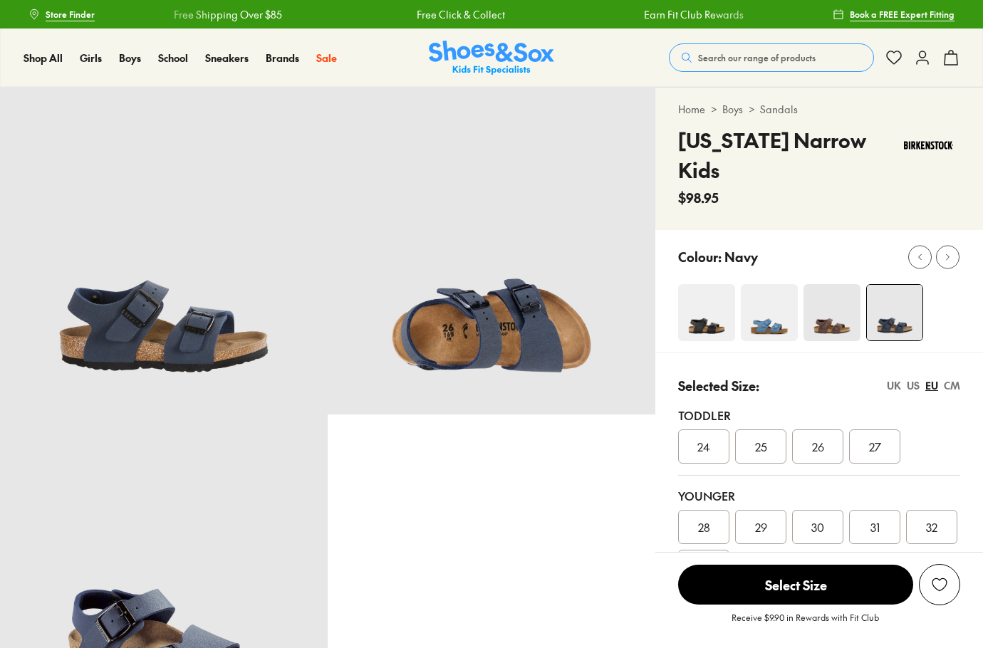
select select "*"
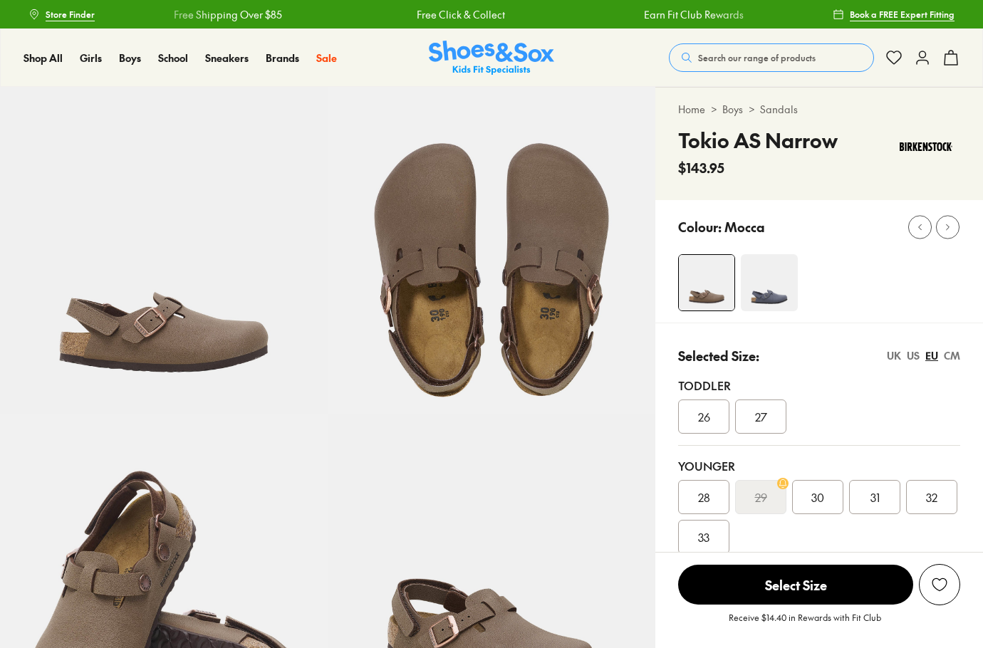
select select "*"
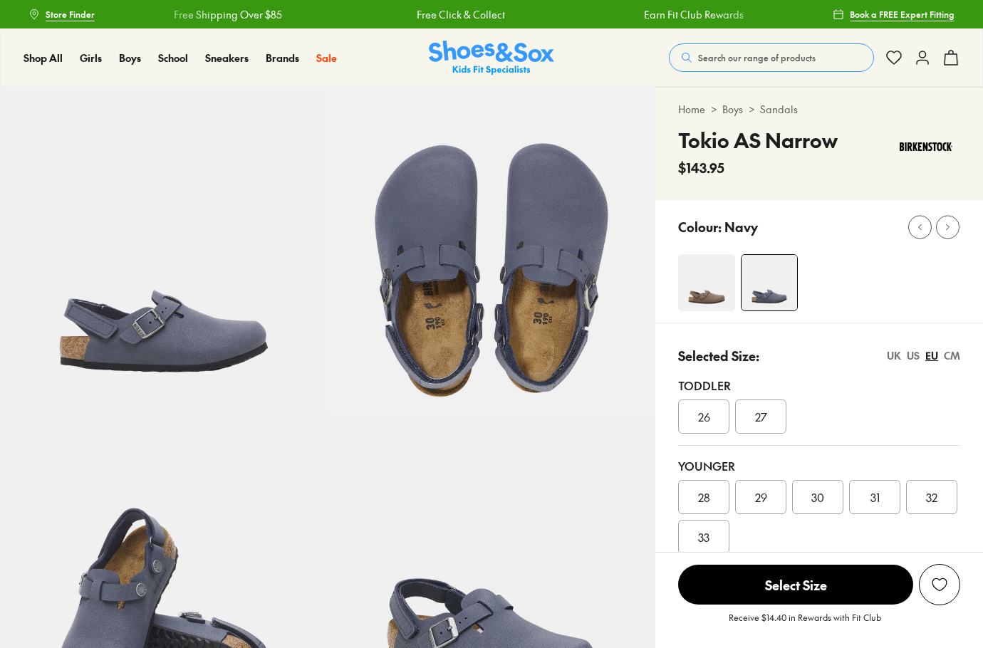
select select "*"
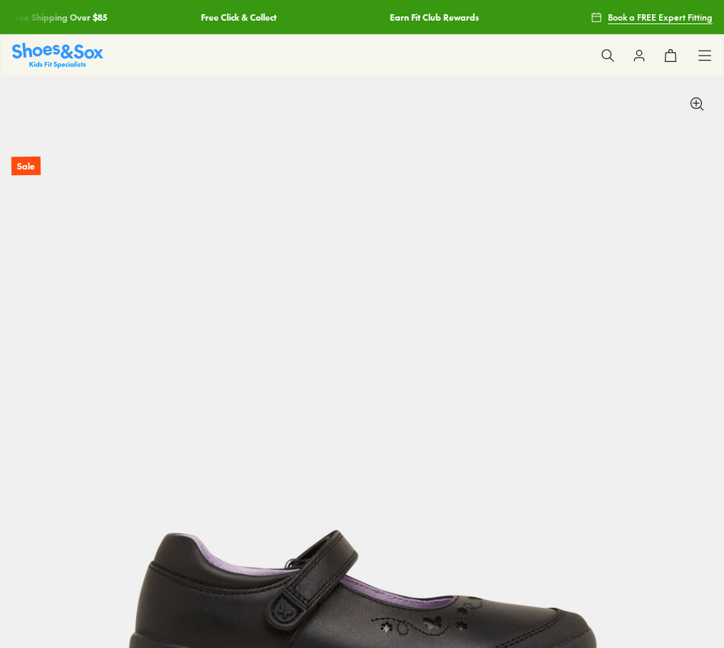
select select "*"
